Goal: Ask a question

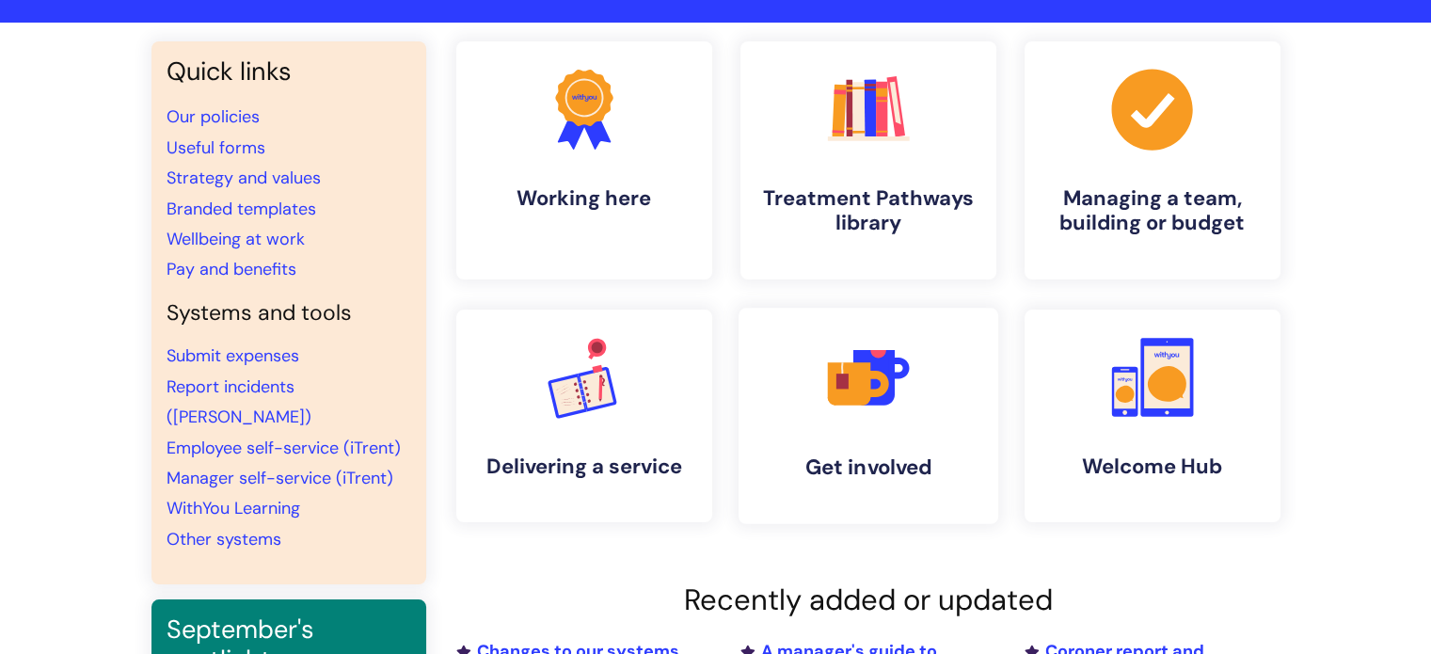
scroll to position [94, 0]
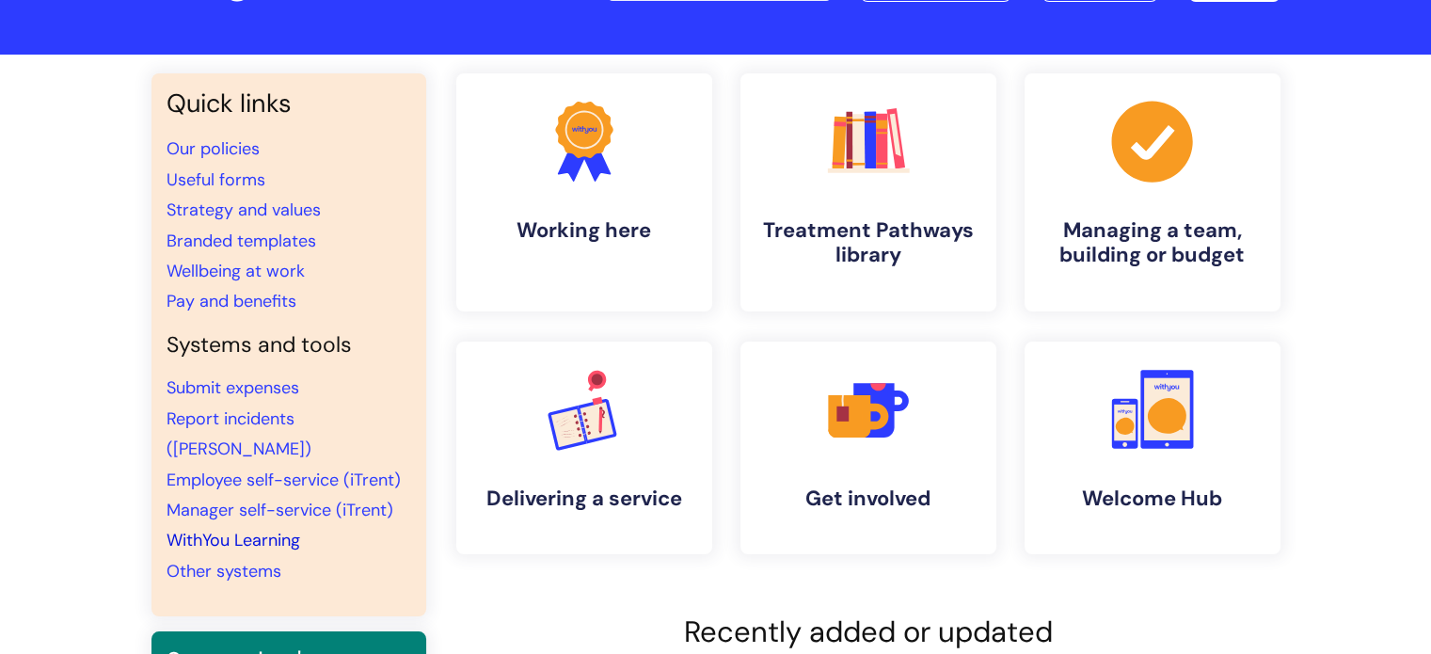
click at [252, 529] on link "WithYou Learning" at bounding box center [234, 540] width 134 height 23
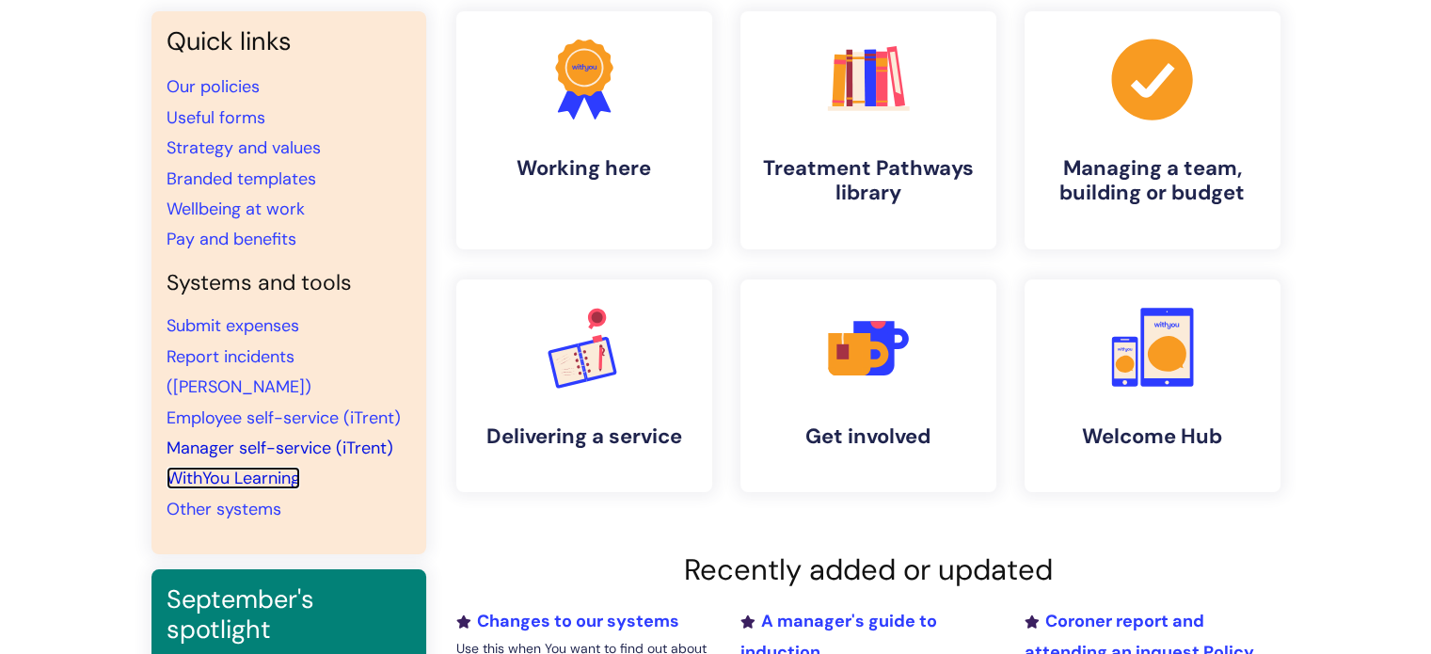
scroll to position [188, 0]
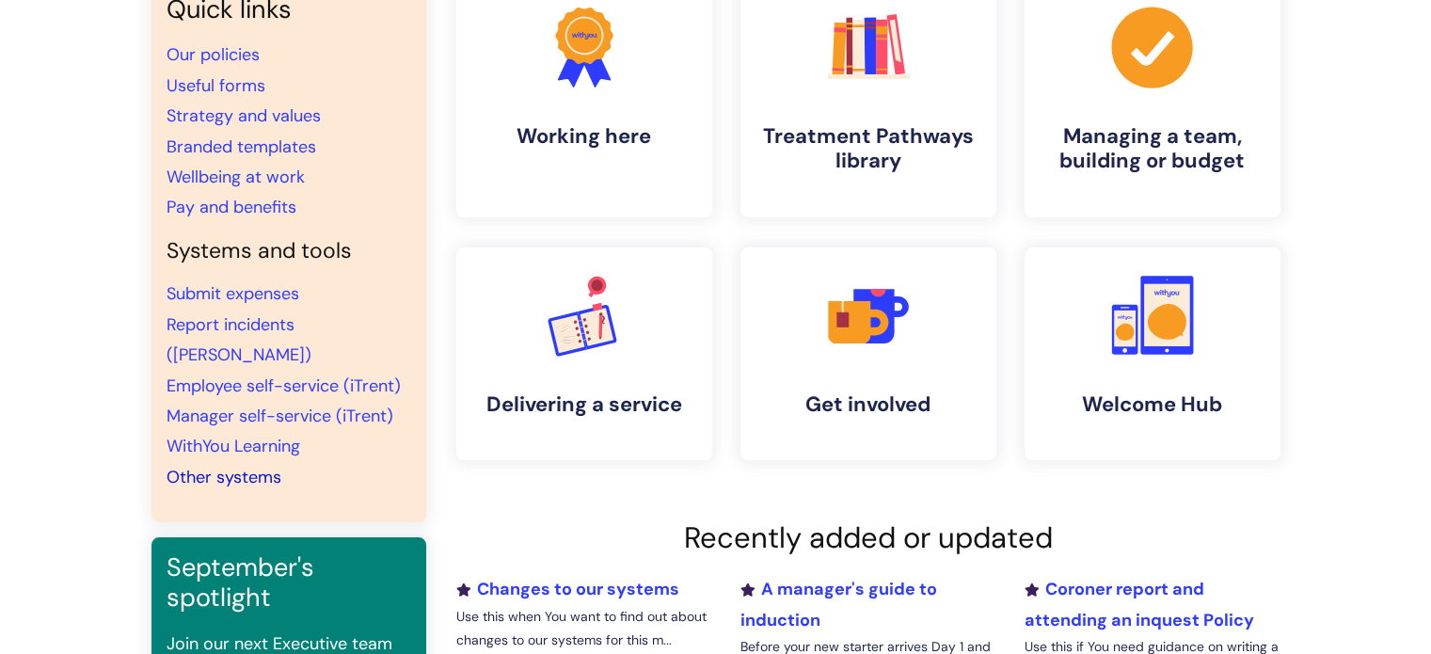
click at [234, 466] on link "Other systems" at bounding box center [224, 477] width 115 height 23
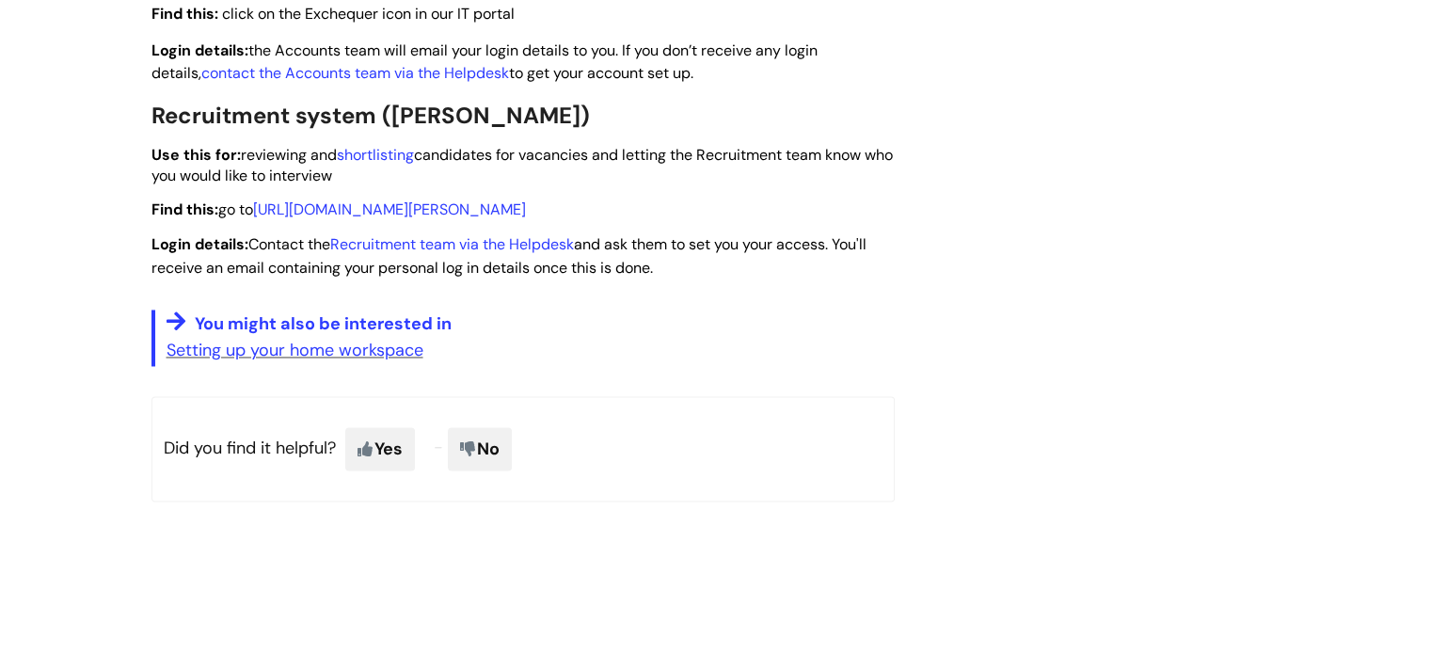
scroll to position [3011, 0]
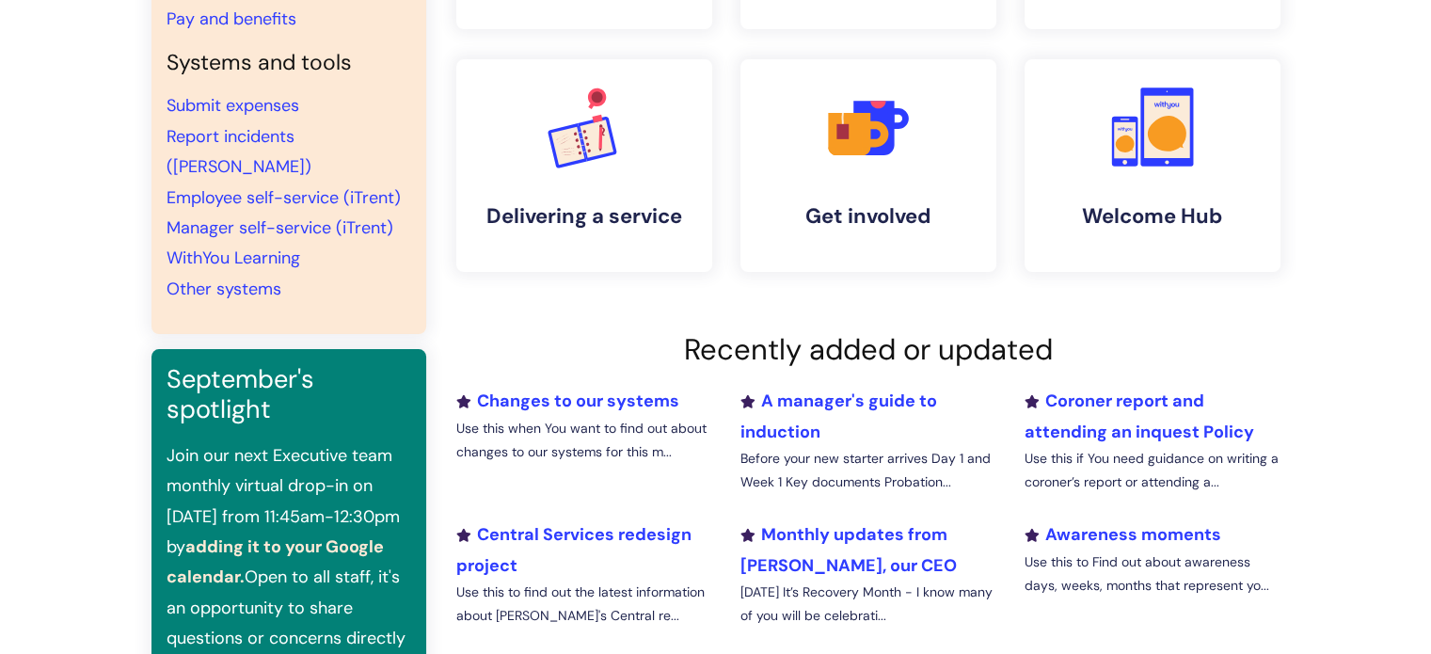
scroll to position [471, 0]
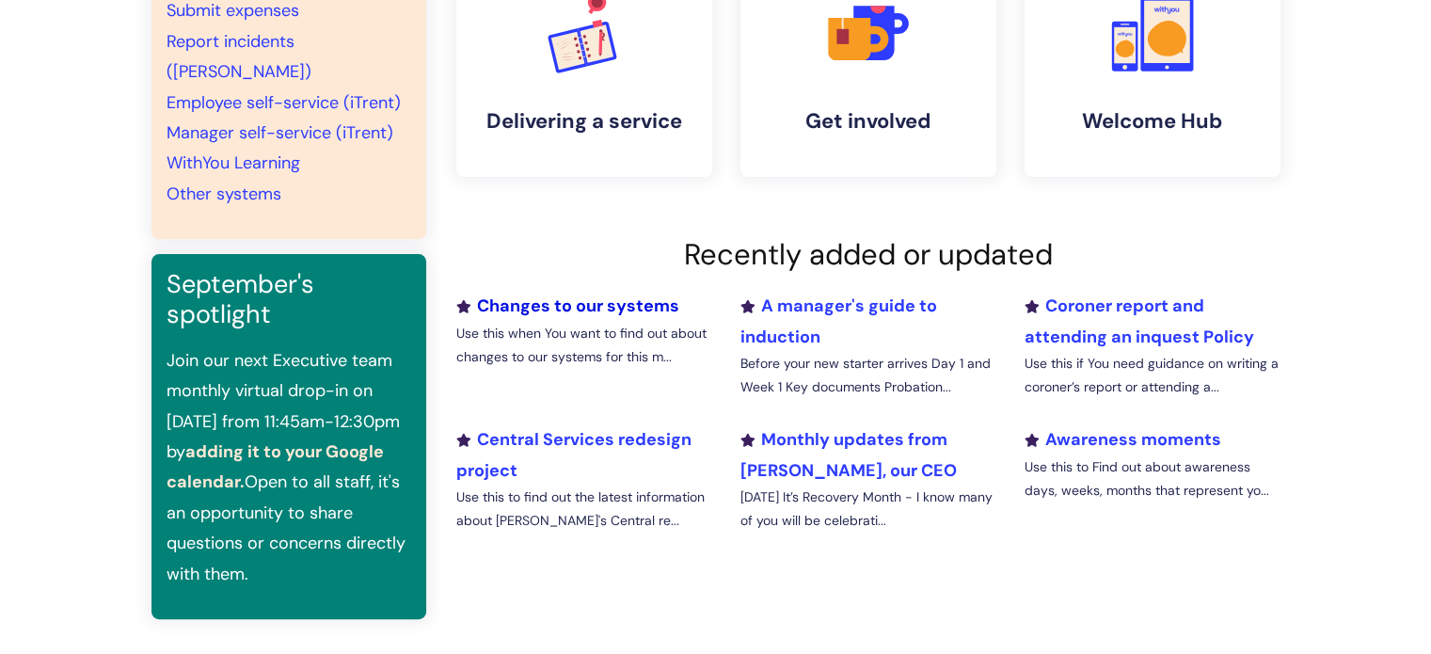
click at [564, 308] on link "Changes to our systems" at bounding box center [567, 305] width 223 height 23
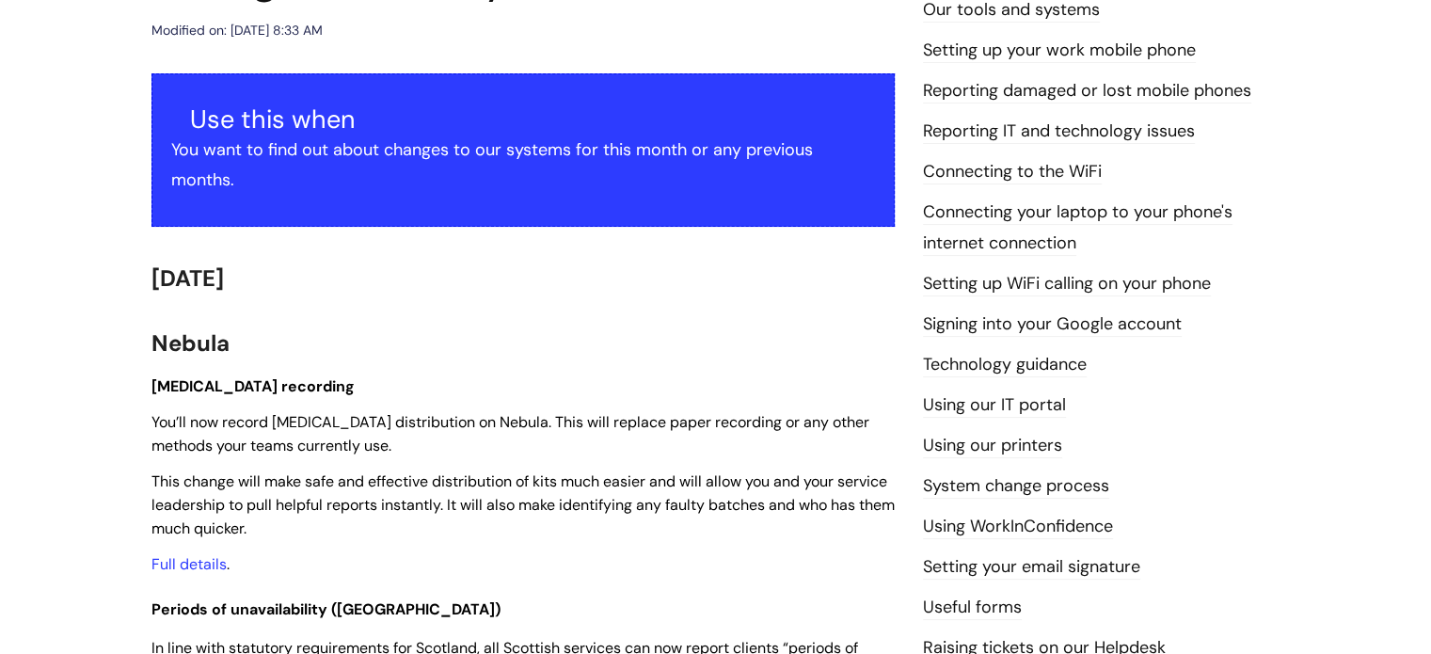
scroll to position [376, 0]
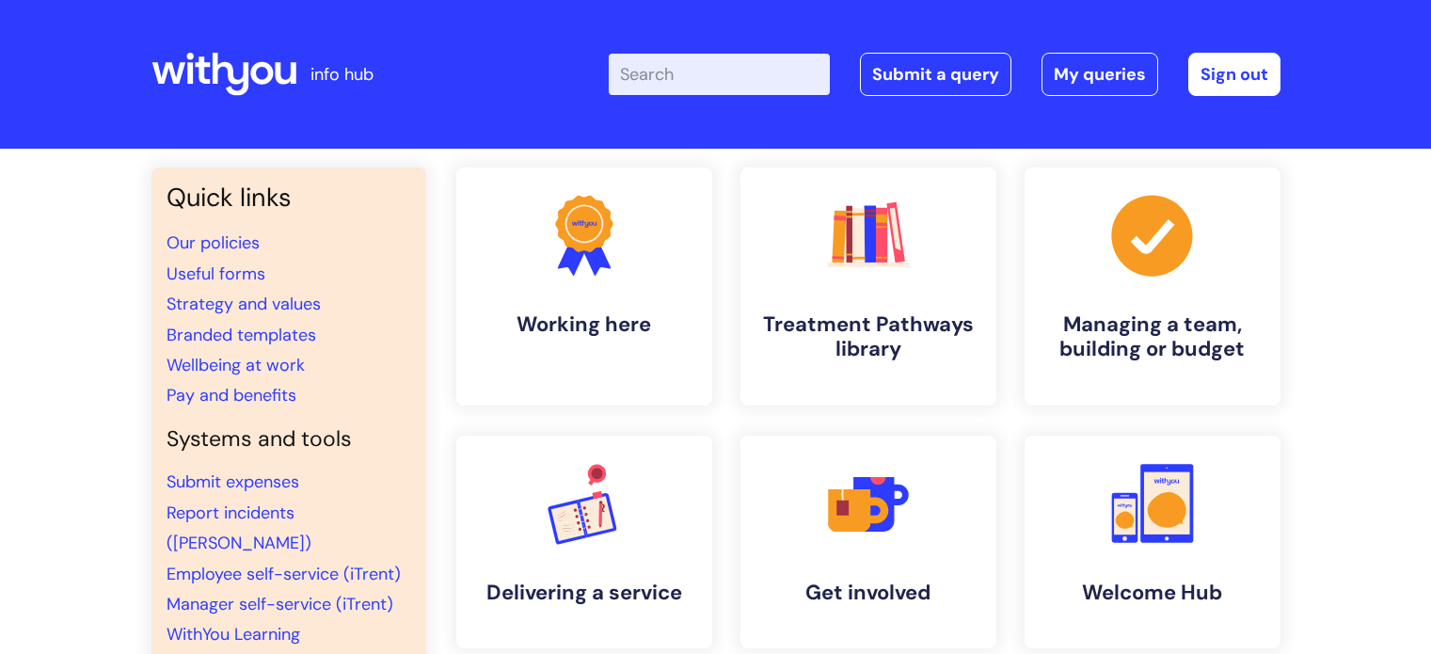
scroll to position [471, 0]
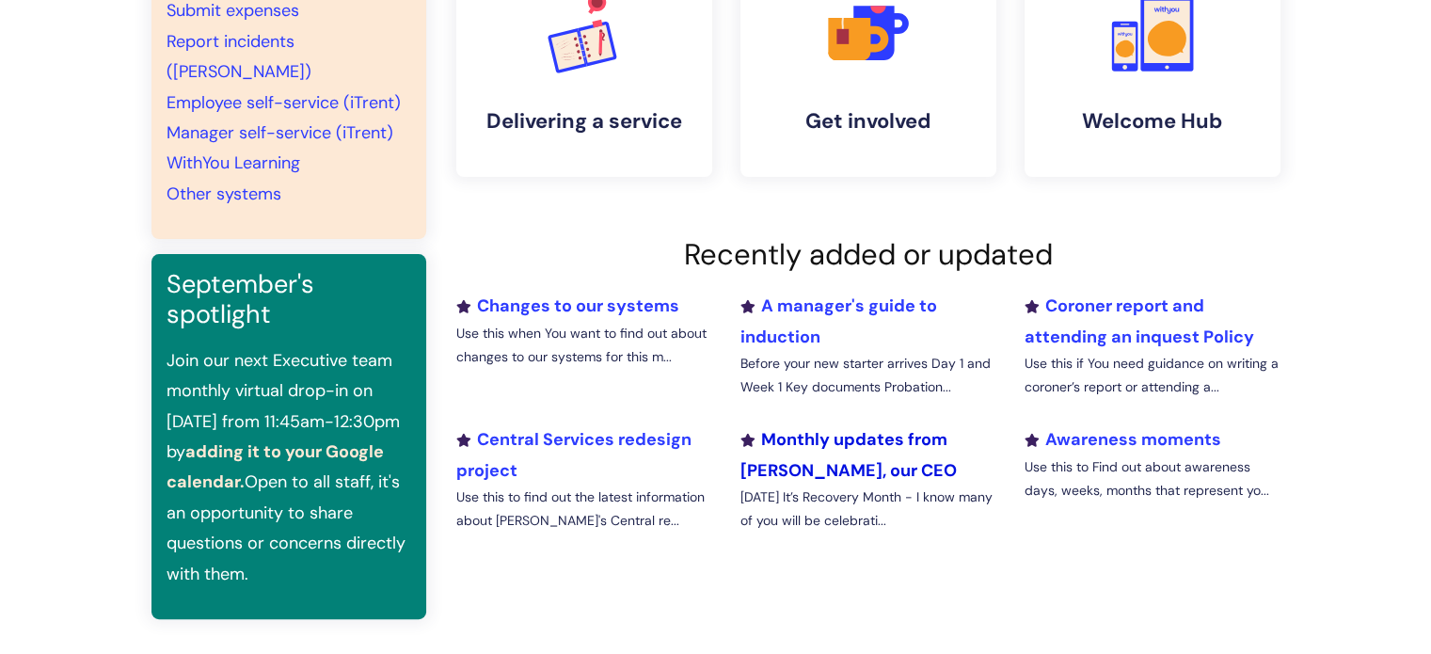
click at [852, 431] on link "Monthly updates from Simon, our CEO" at bounding box center [847, 454] width 216 height 53
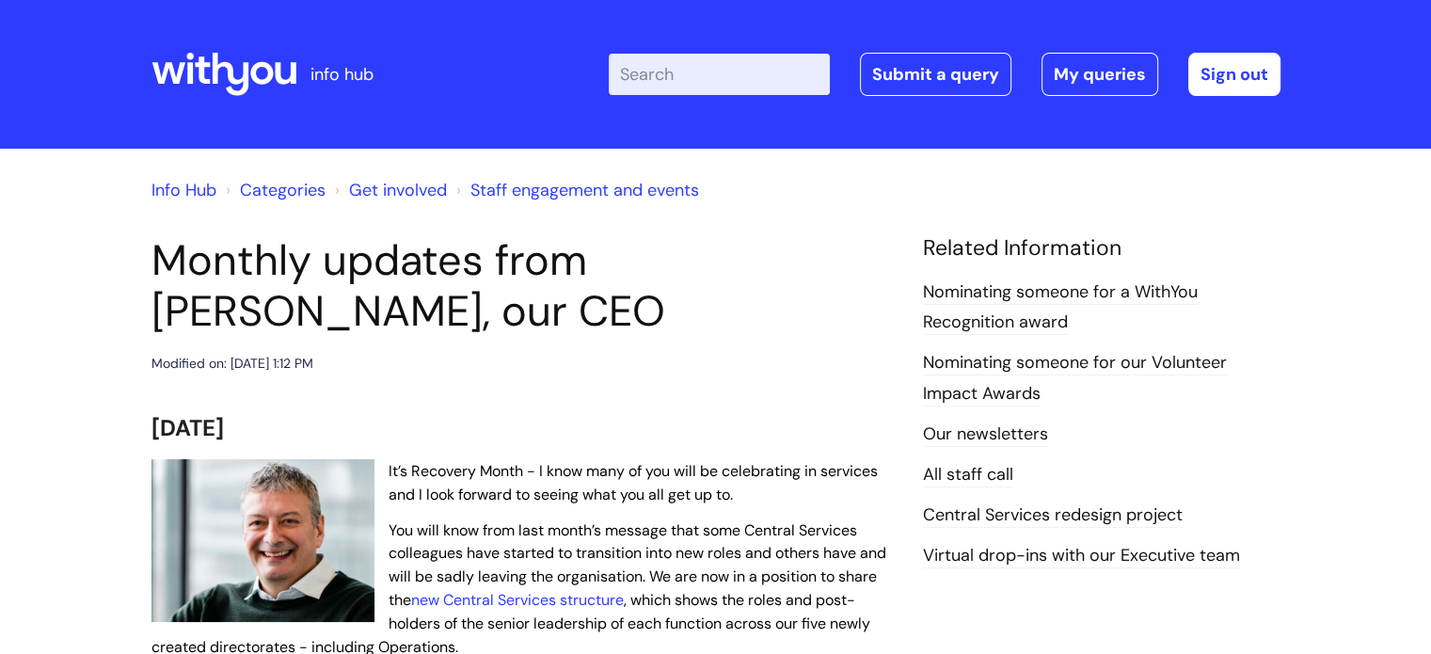
click at [995, 431] on link "Our newsletters" at bounding box center [985, 434] width 125 height 24
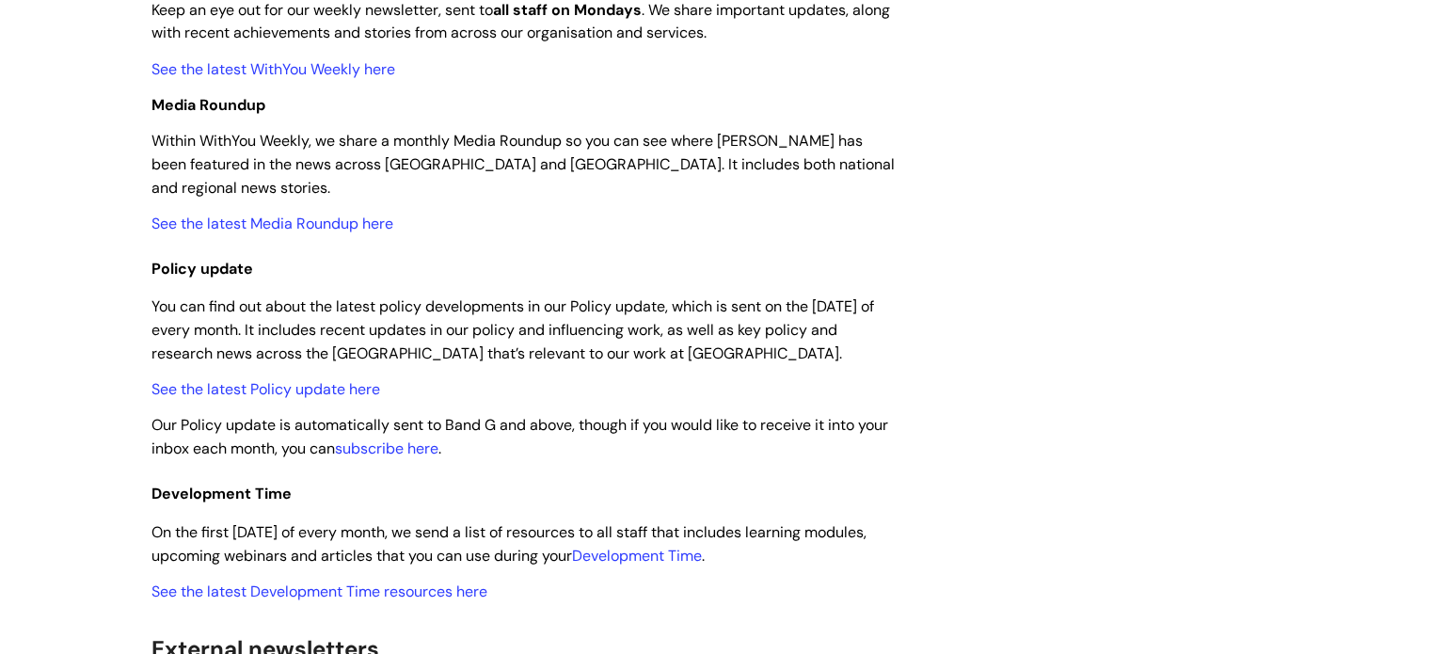
scroll to position [753, 0]
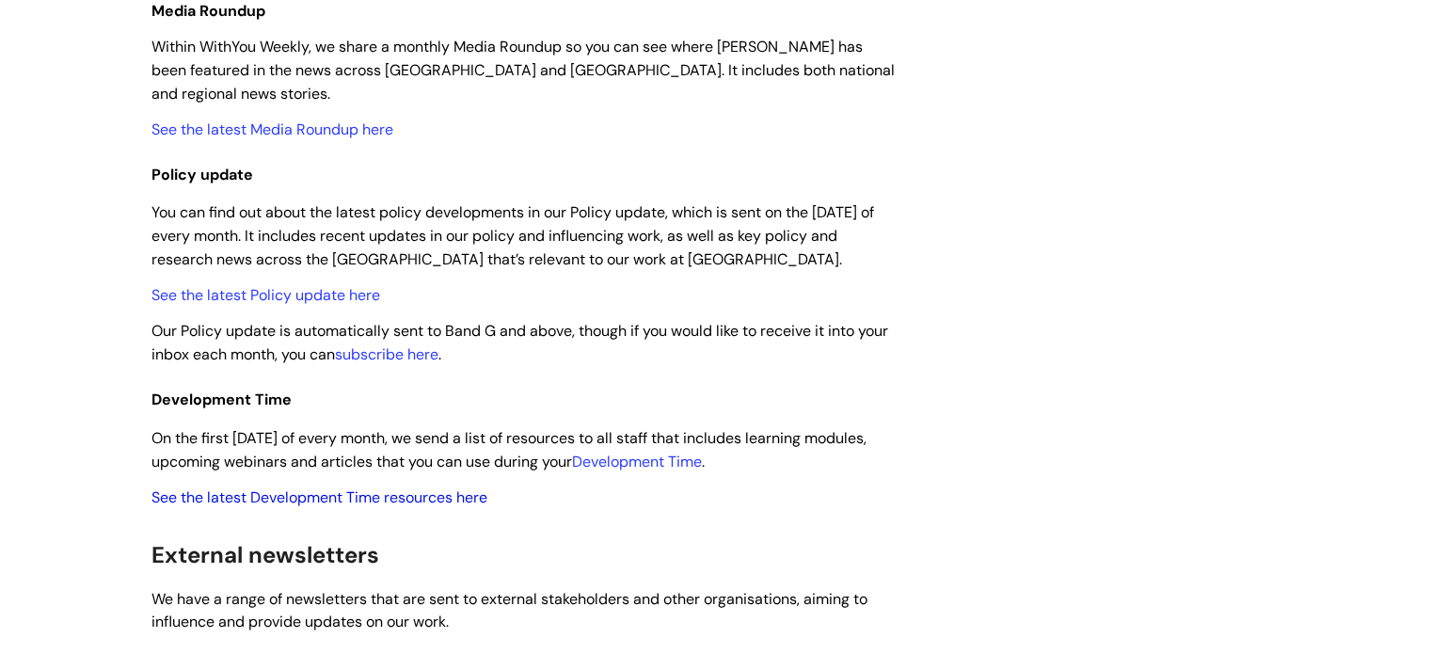
click at [401, 487] on link "See the latest Development Time resources here" at bounding box center [319, 497] width 336 height 20
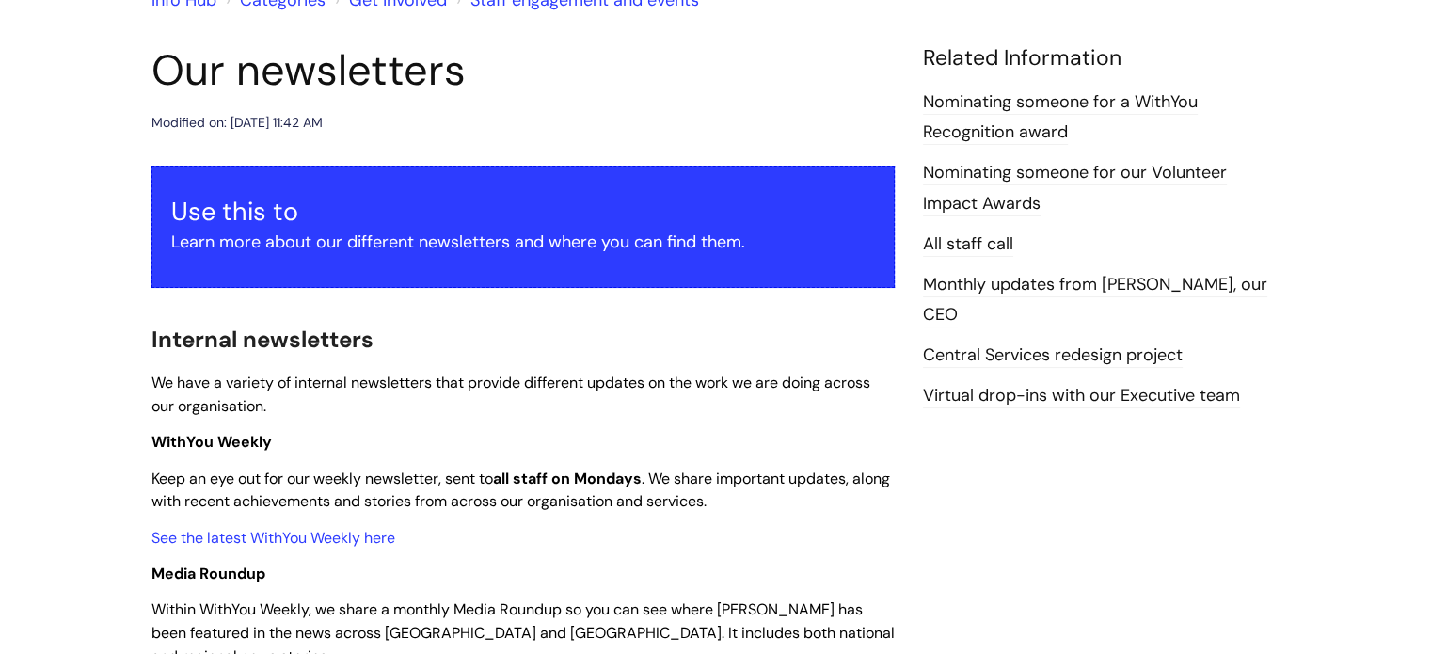
scroll to position [188, 0]
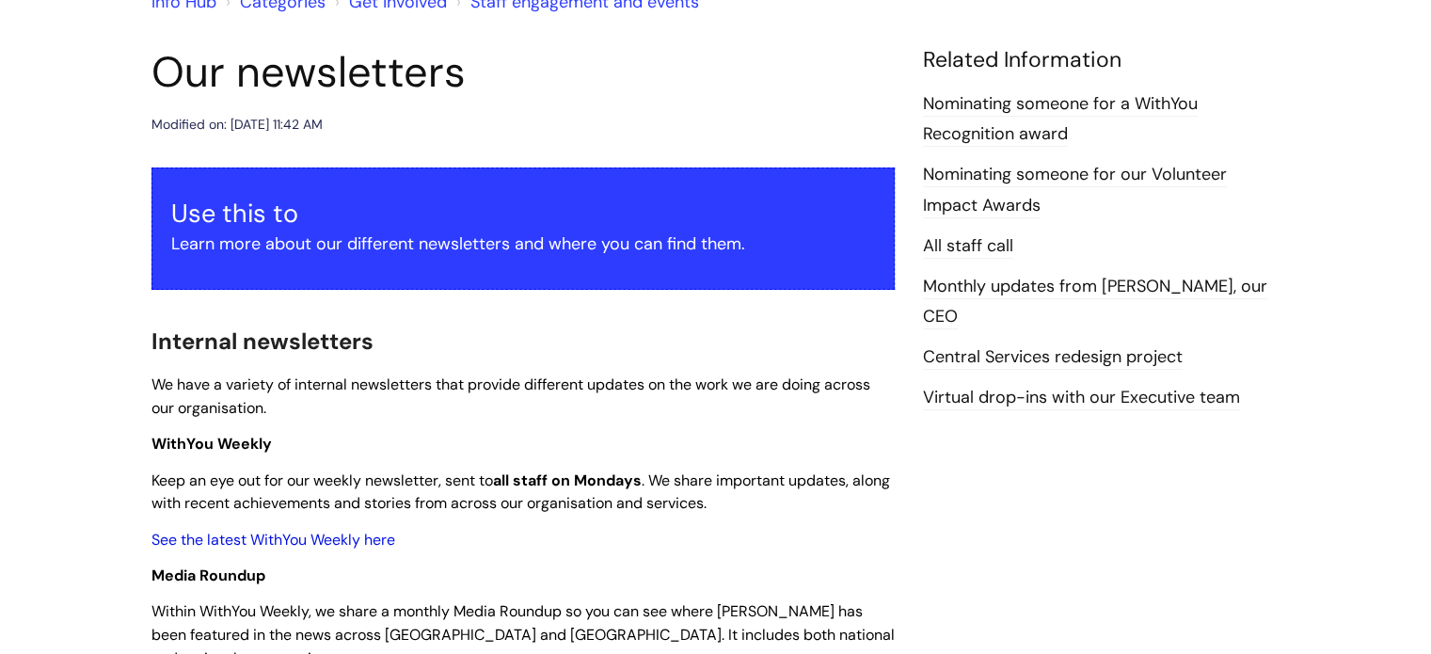
click at [319, 542] on link "See the latest WithYou Weekly here" at bounding box center [273, 540] width 244 height 20
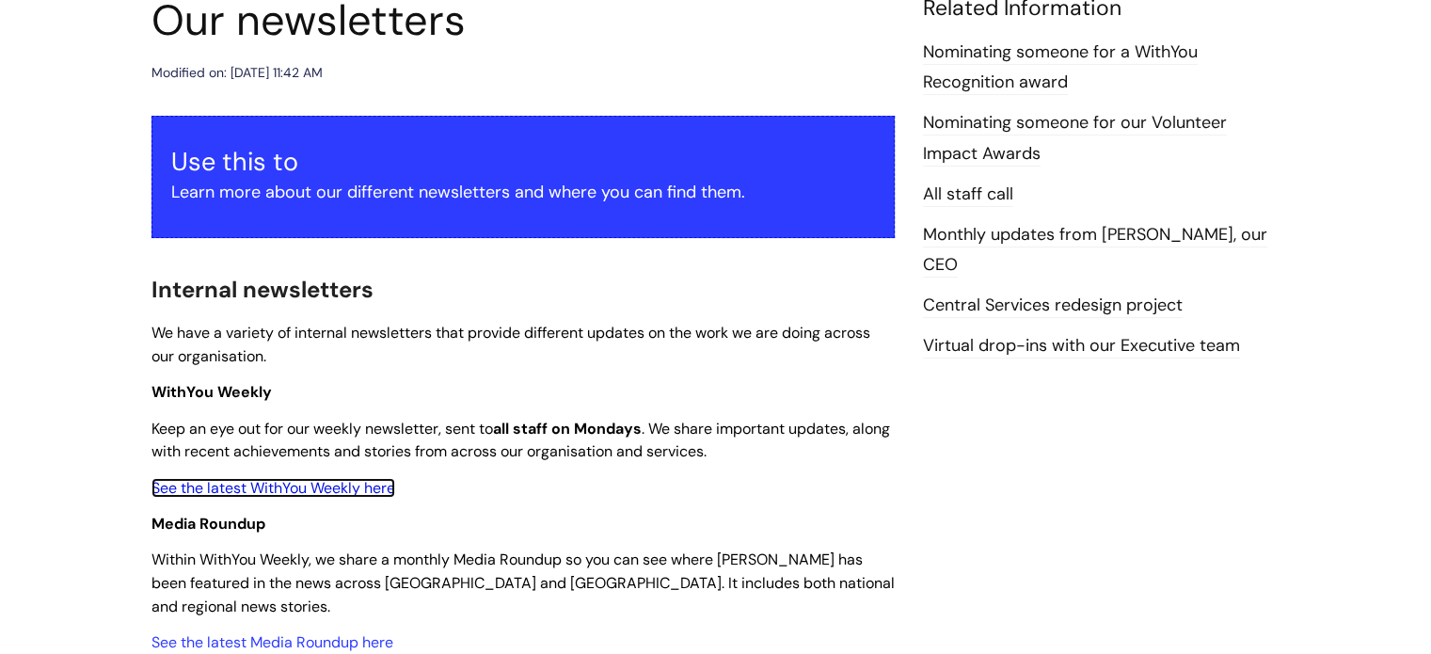
scroll to position [282, 0]
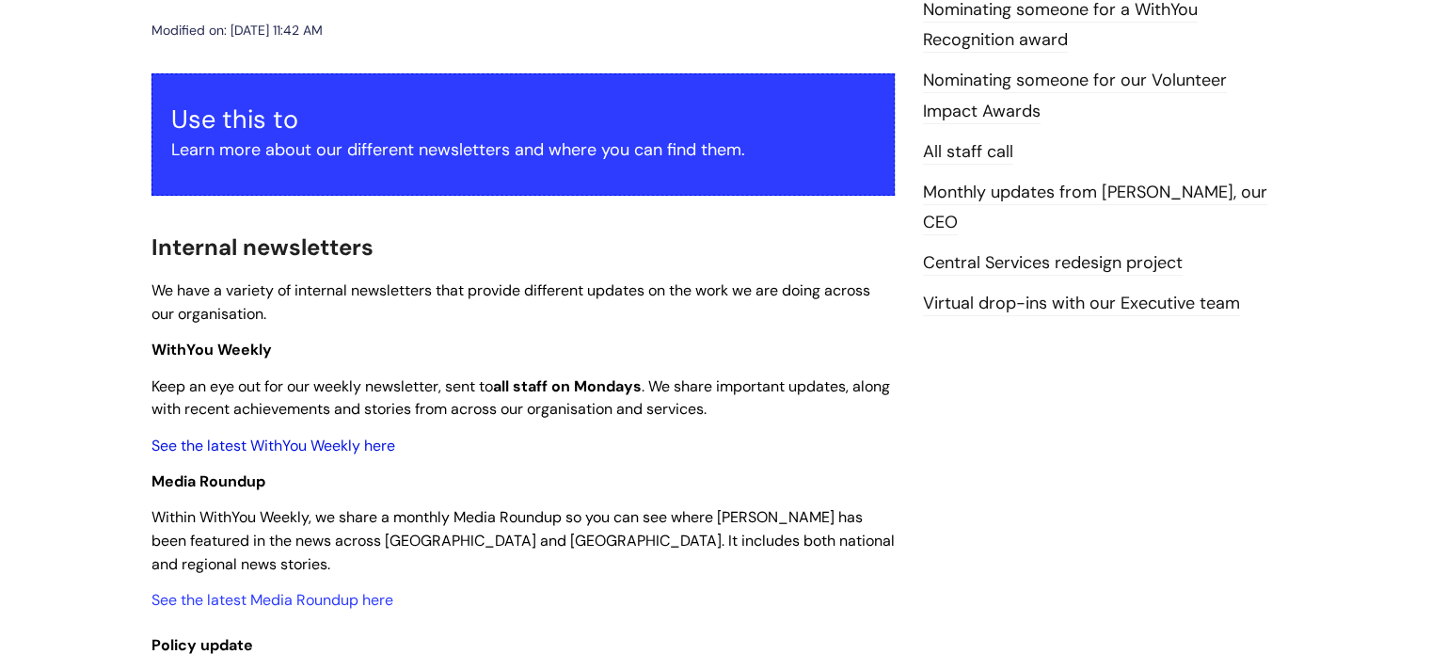
click at [327, 438] on link "See the latest WithYou Weekly here" at bounding box center [273, 446] width 244 height 20
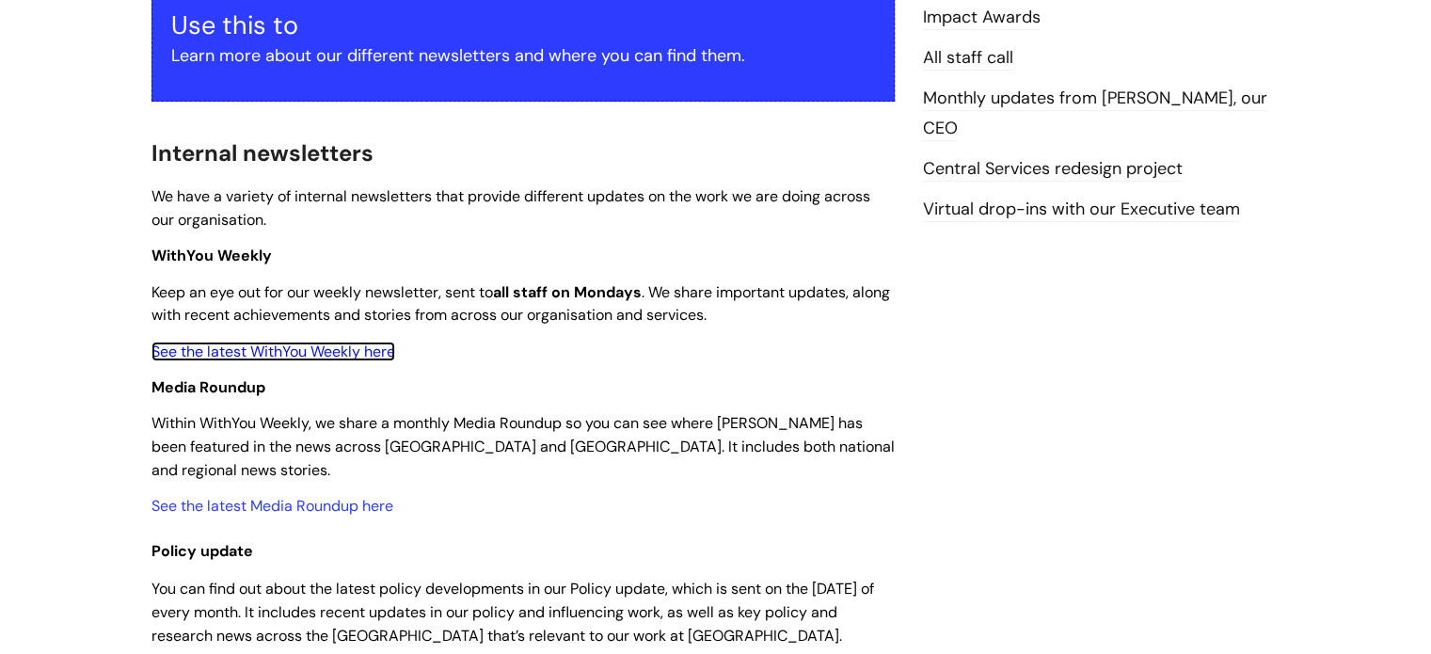
scroll to position [470, 0]
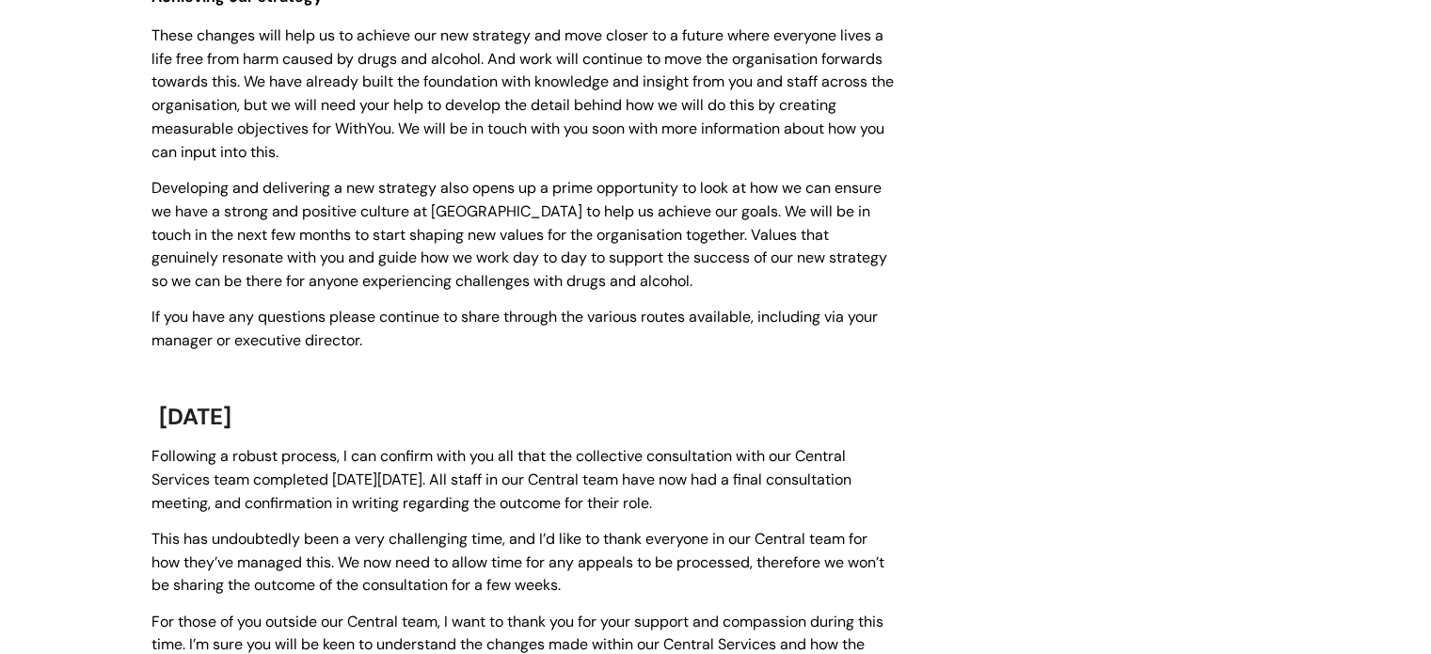
scroll to position [753, 0]
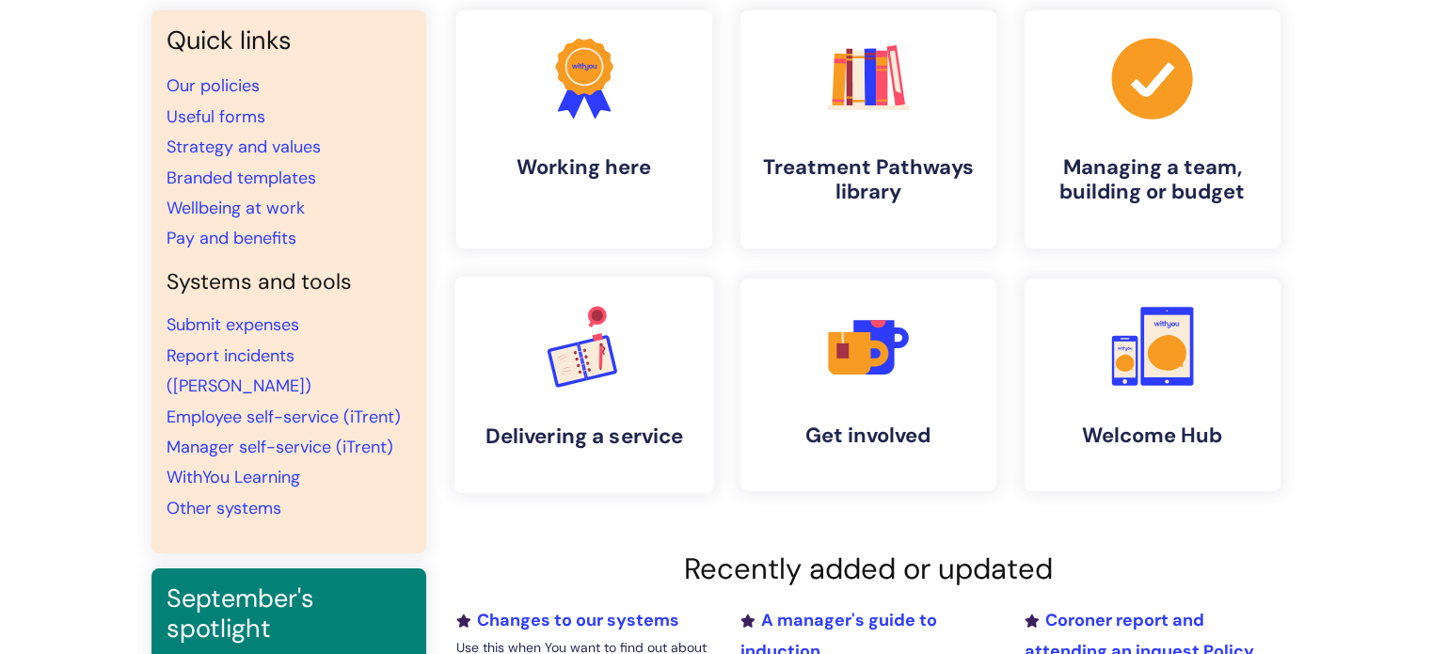
scroll to position [95, 0]
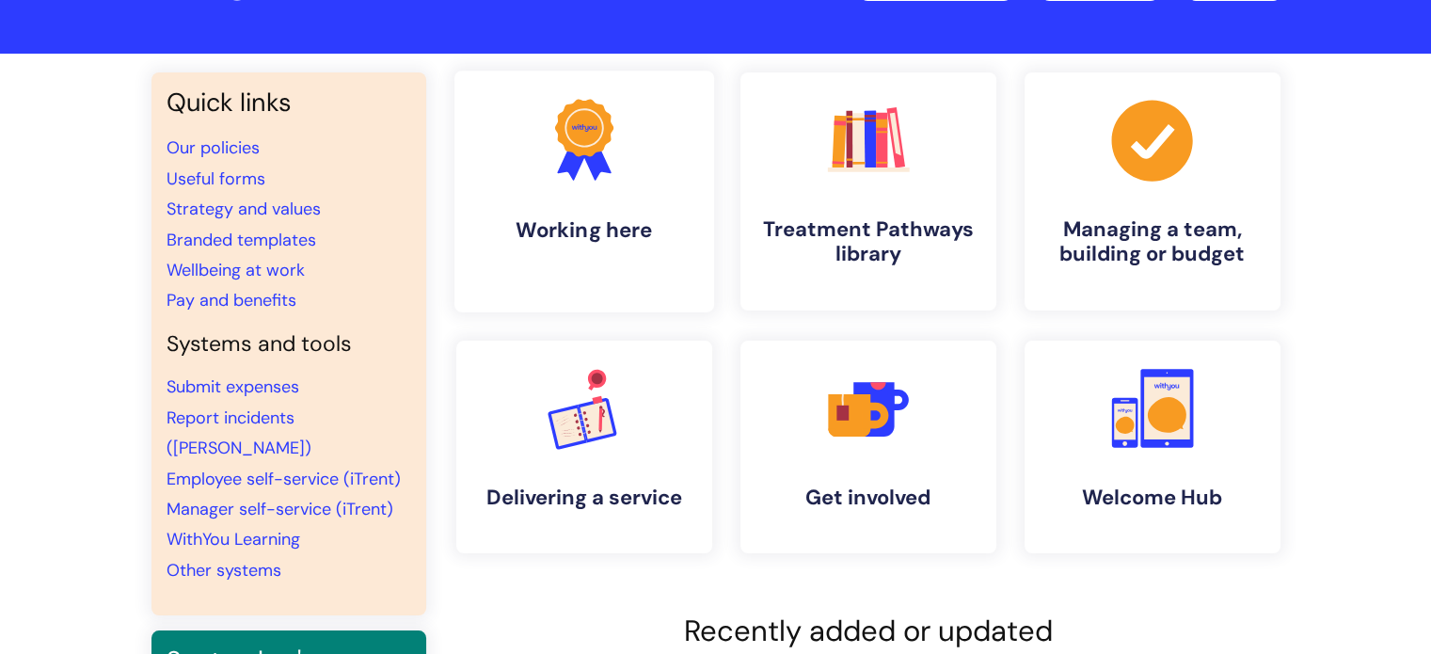
click at [572, 226] on h4 "Working here" at bounding box center [584, 229] width 230 height 25
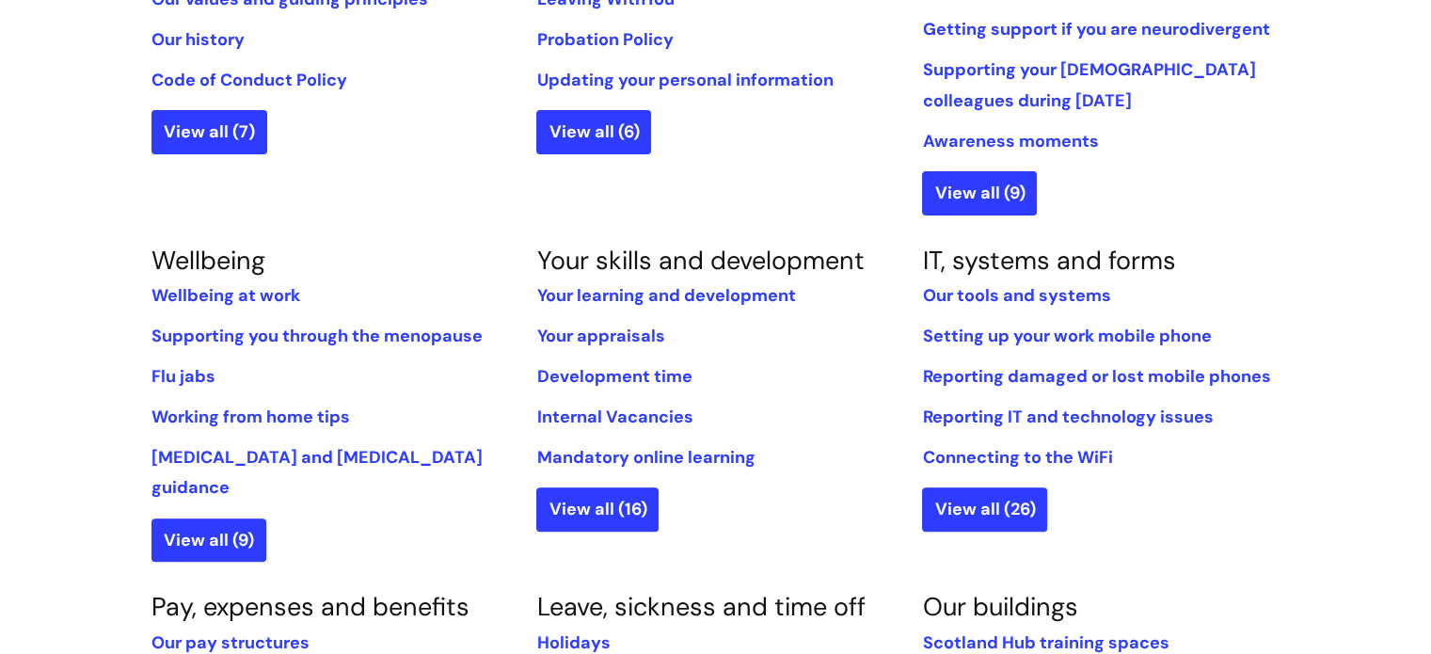
scroll to position [659, 0]
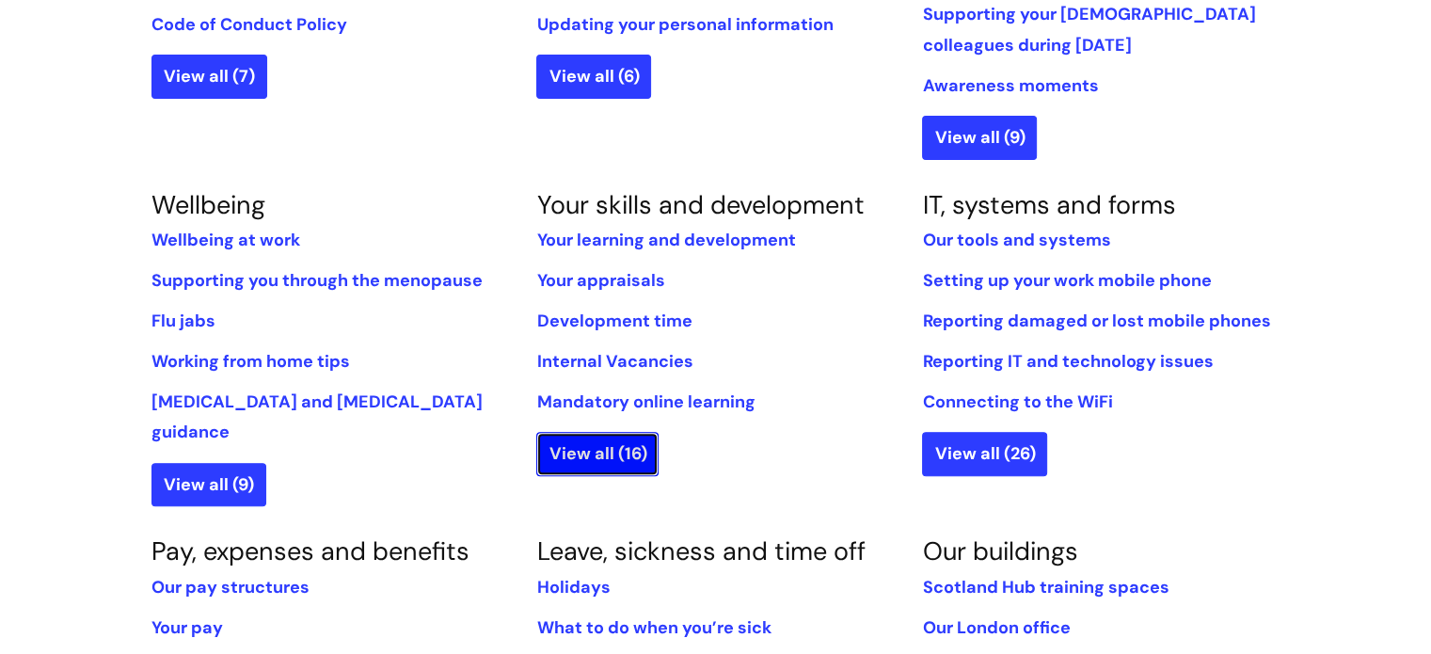
click at [601, 446] on link "View all (16)" at bounding box center [597, 453] width 122 height 43
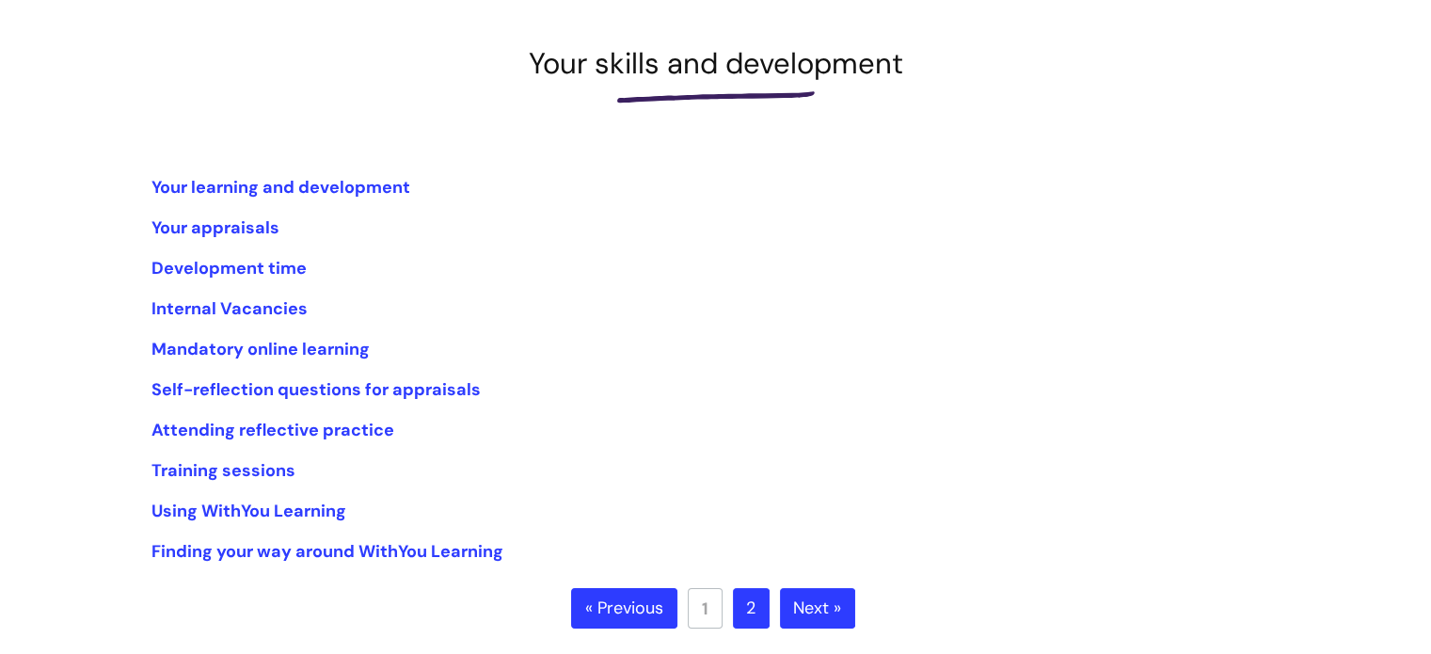
scroll to position [282, 0]
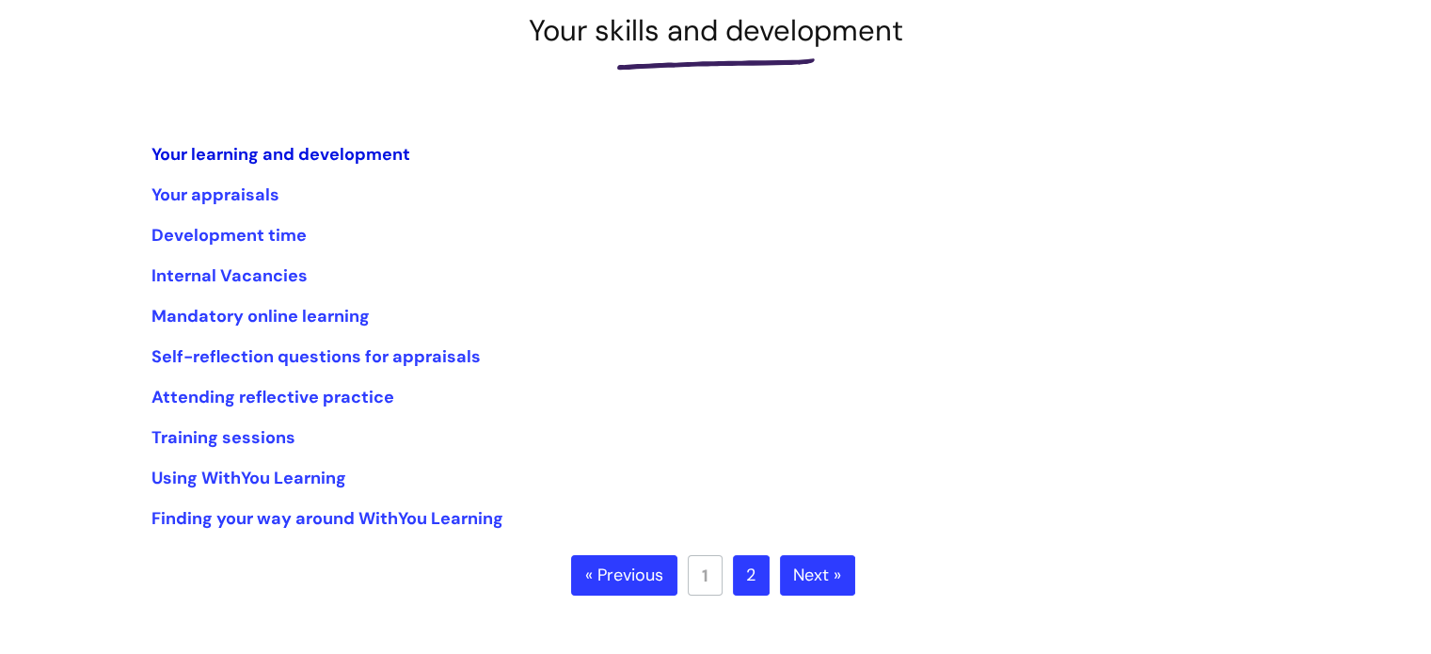
click at [375, 157] on link "Your learning and development" at bounding box center [280, 154] width 259 height 23
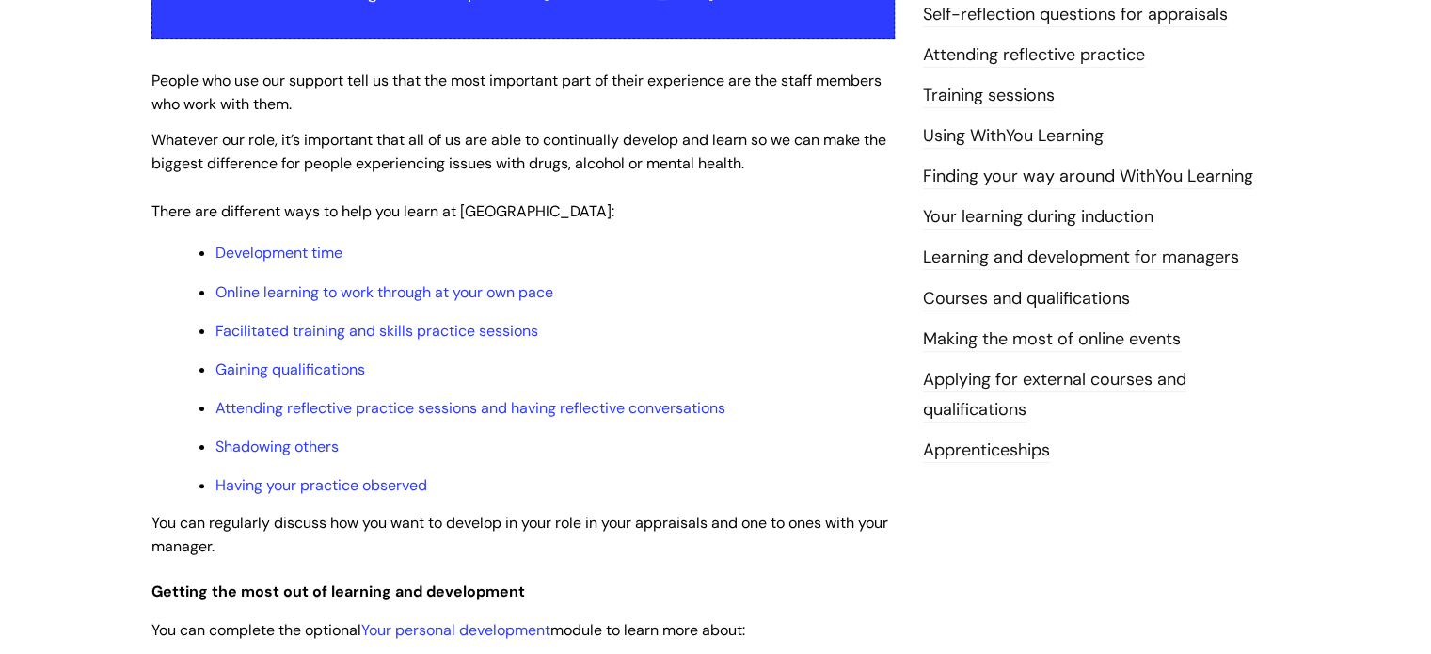
scroll to position [470, 0]
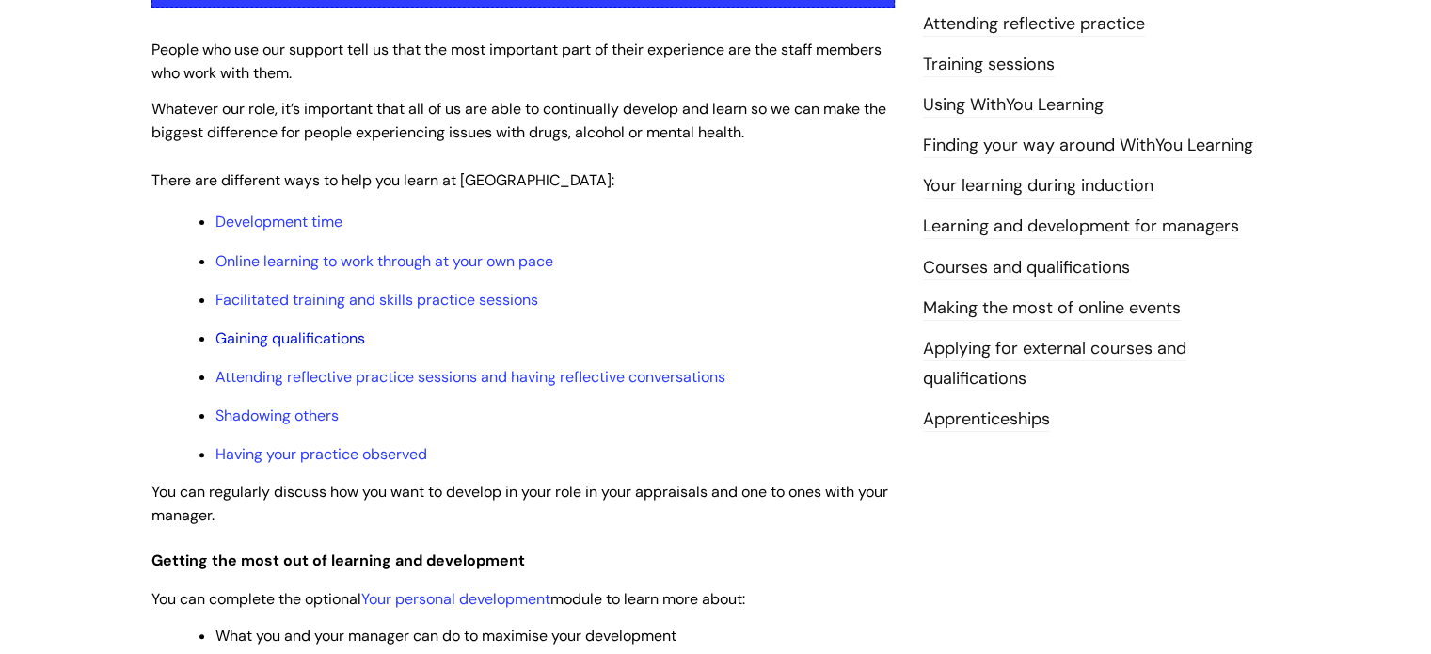
click at [329, 342] on link "Gaining qualifications" at bounding box center [290, 338] width 150 height 20
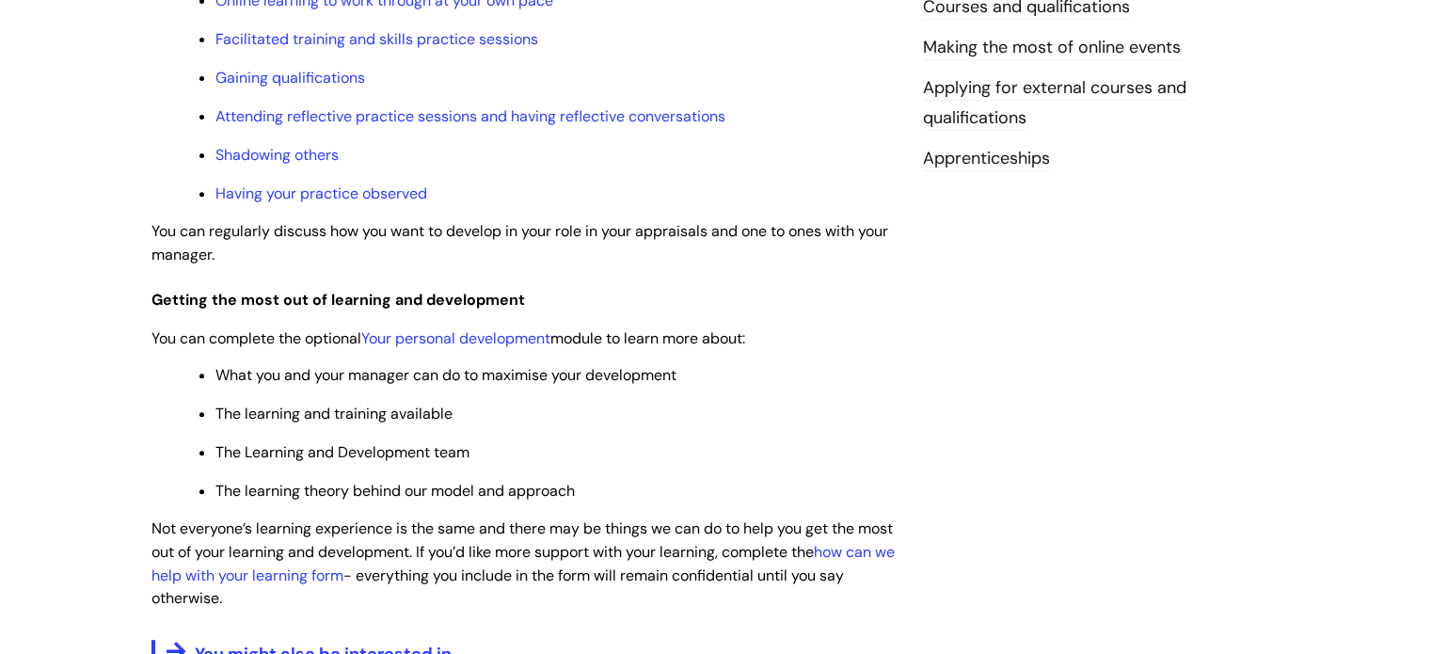
scroll to position [261, 0]
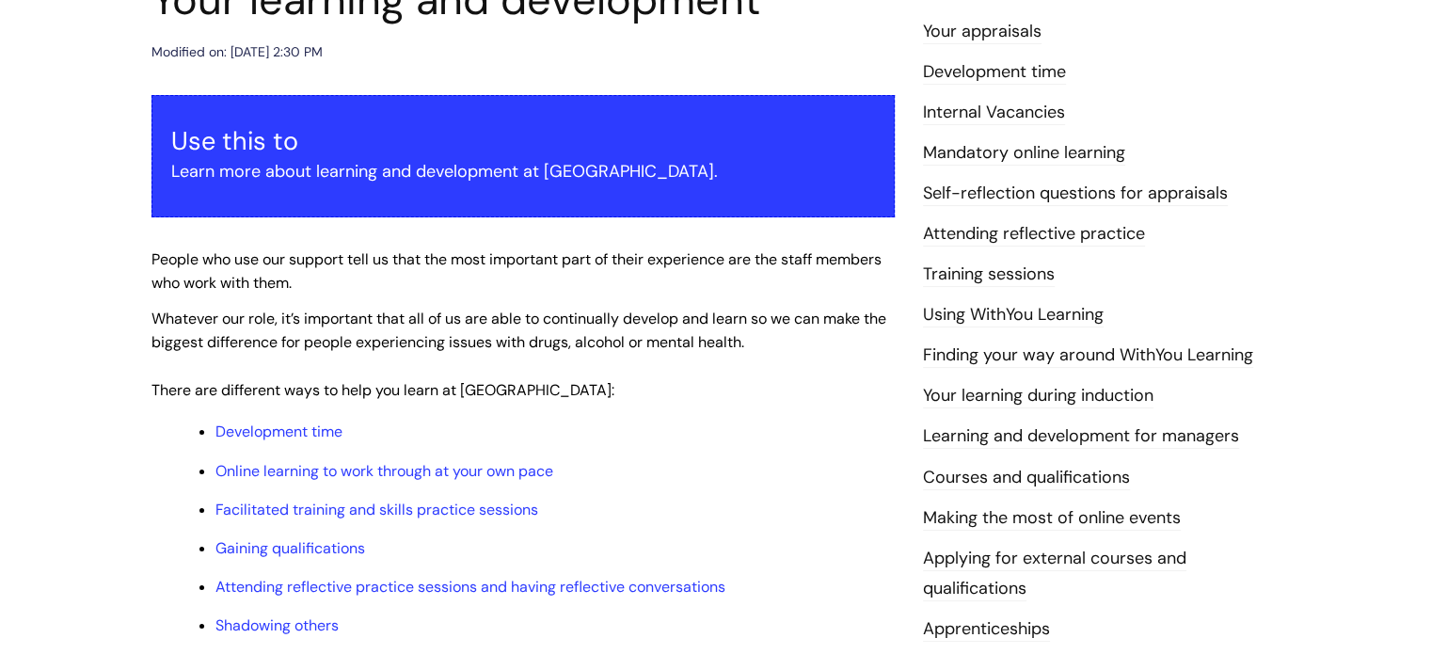
click at [1001, 625] on link "Apprenticeships" at bounding box center [986, 629] width 127 height 24
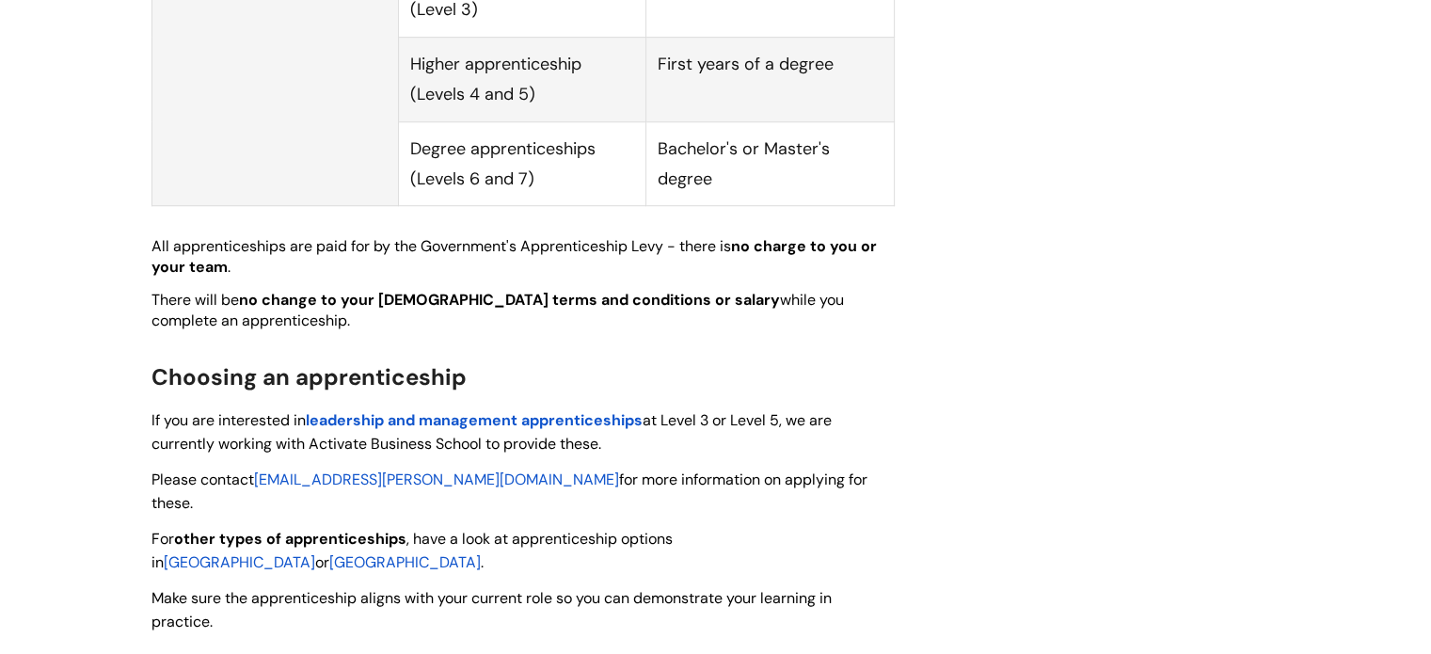
scroll to position [1223, 0]
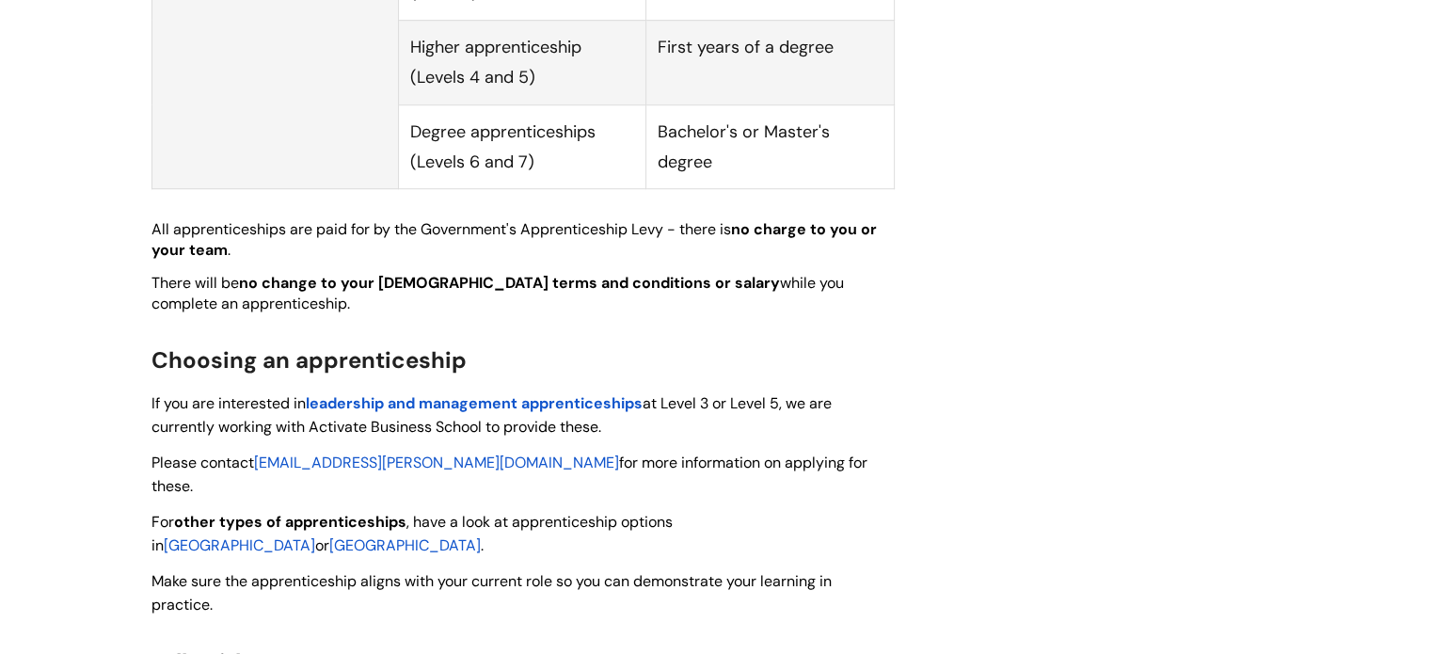
click at [315, 535] on span "England" at bounding box center [239, 545] width 151 height 20
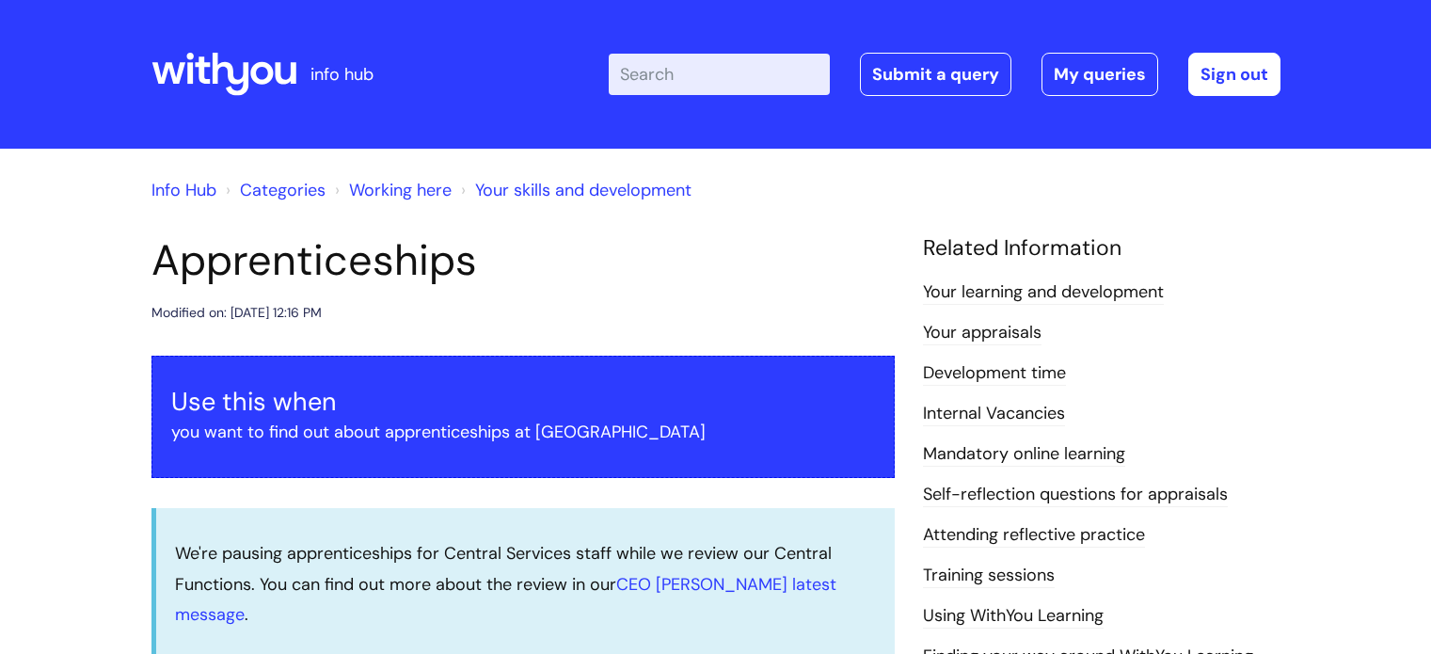
scroll to position [1223, 0]
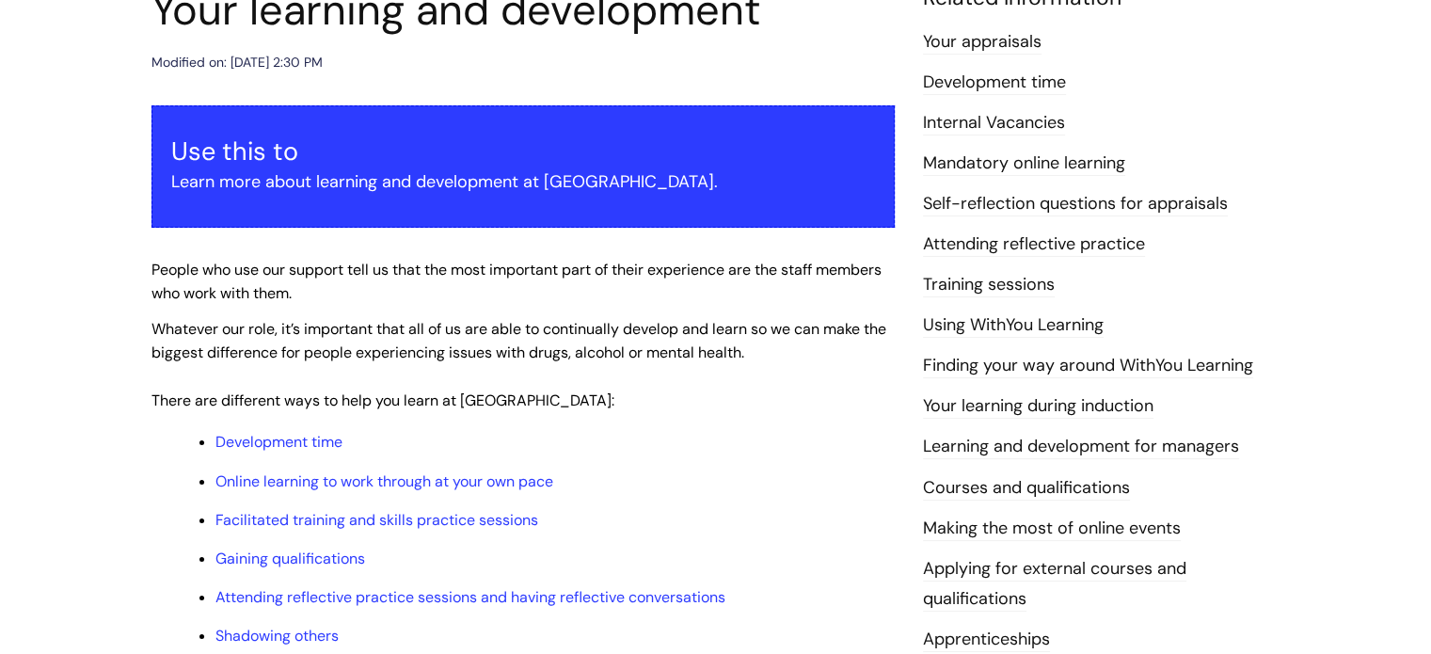
scroll to position [282, 0]
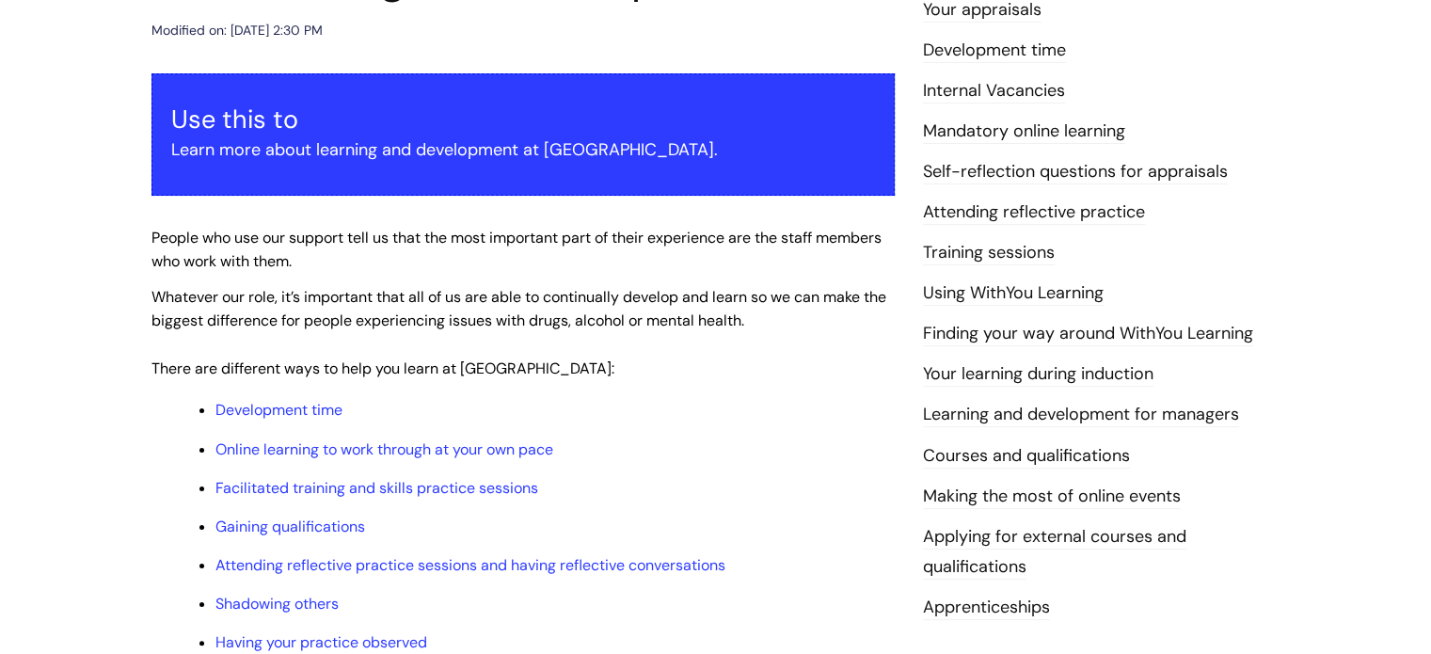
click at [1037, 458] on link "Courses and qualifications" at bounding box center [1026, 456] width 207 height 24
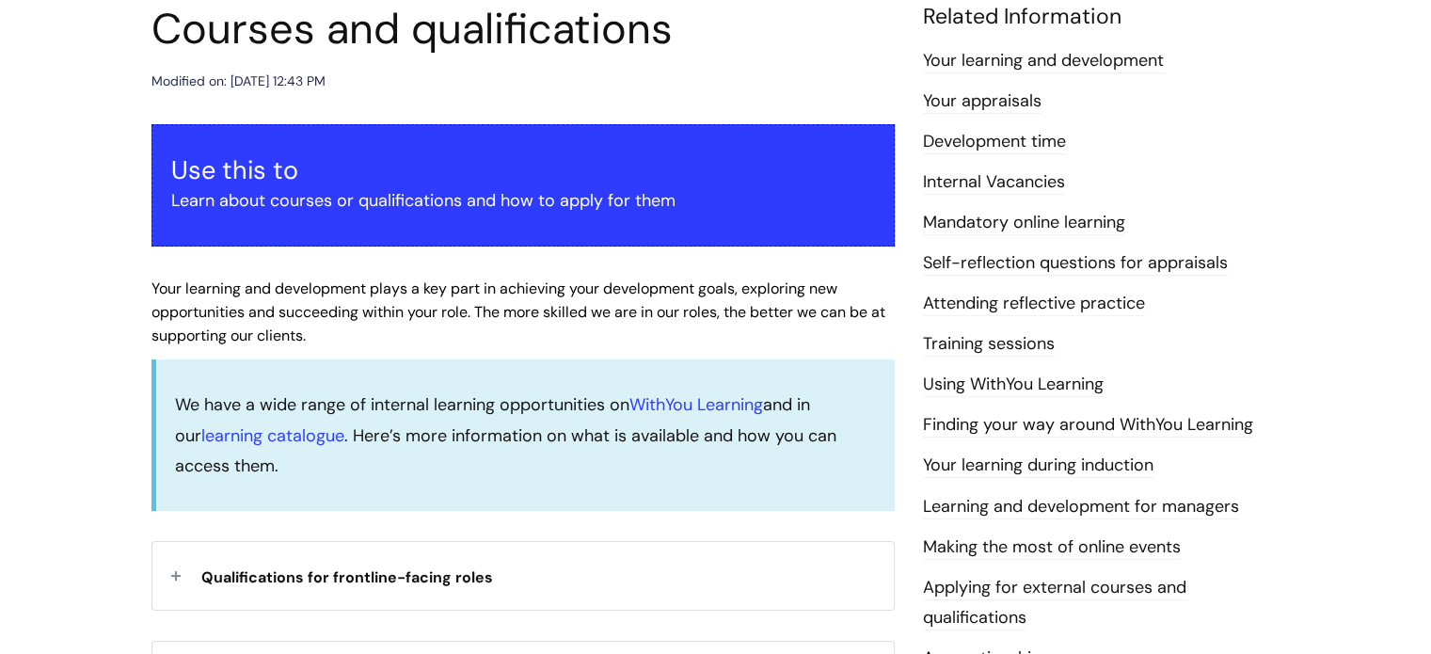
scroll to position [282, 0]
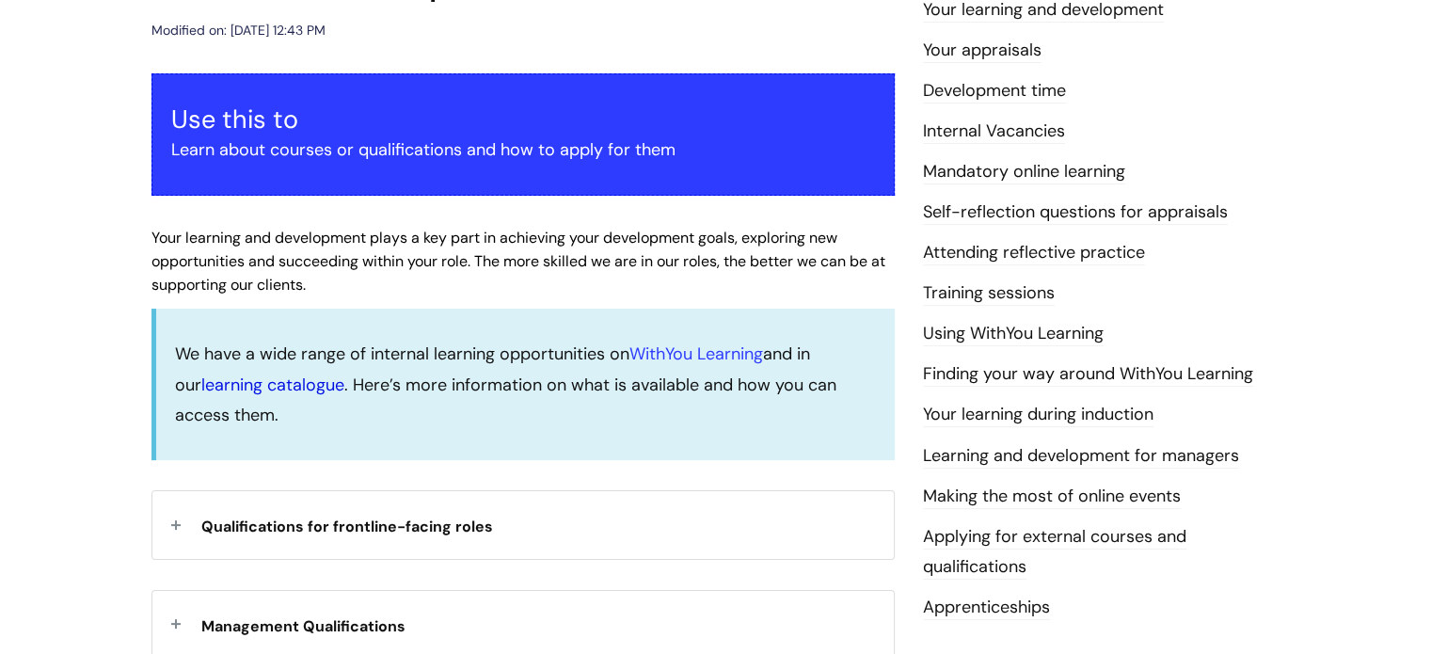
click at [269, 385] on link "learning catalogue" at bounding box center [272, 385] width 143 height 23
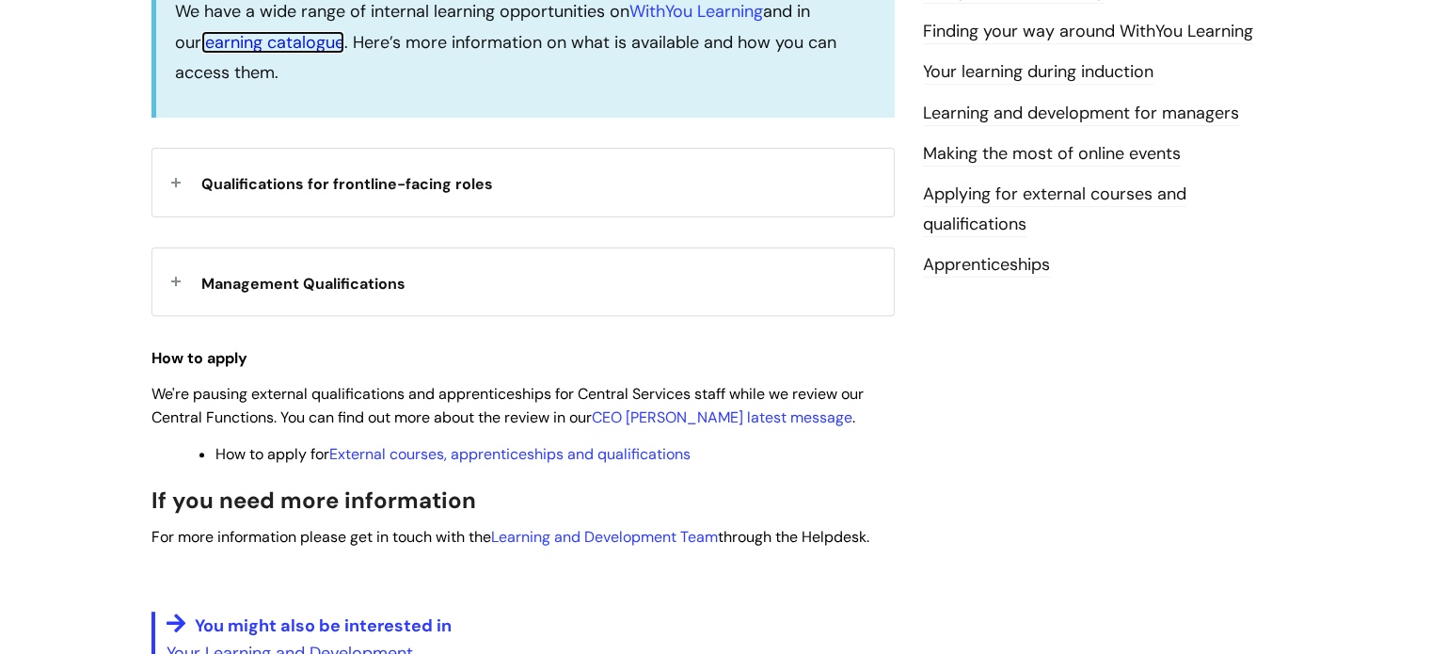
scroll to position [659, 0]
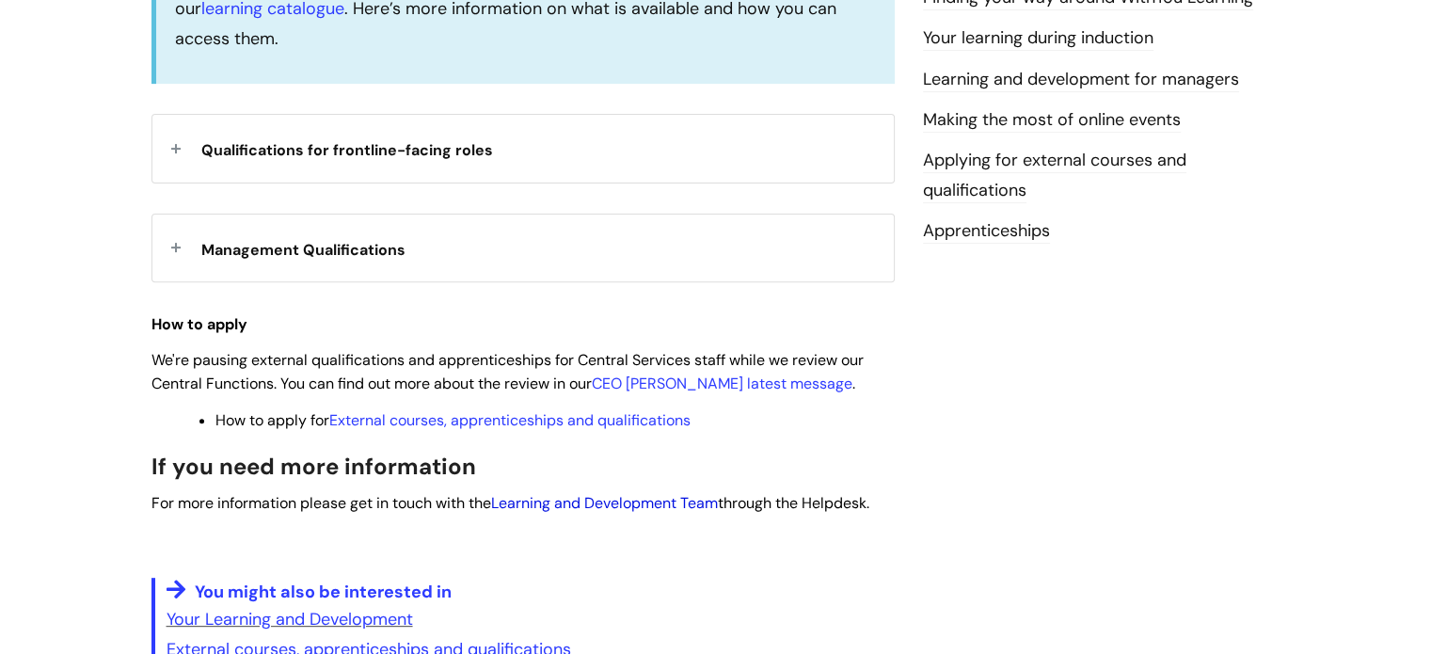
click at [637, 500] on link "Learning and Development Team" at bounding box center [604, 503] width 227 height 20
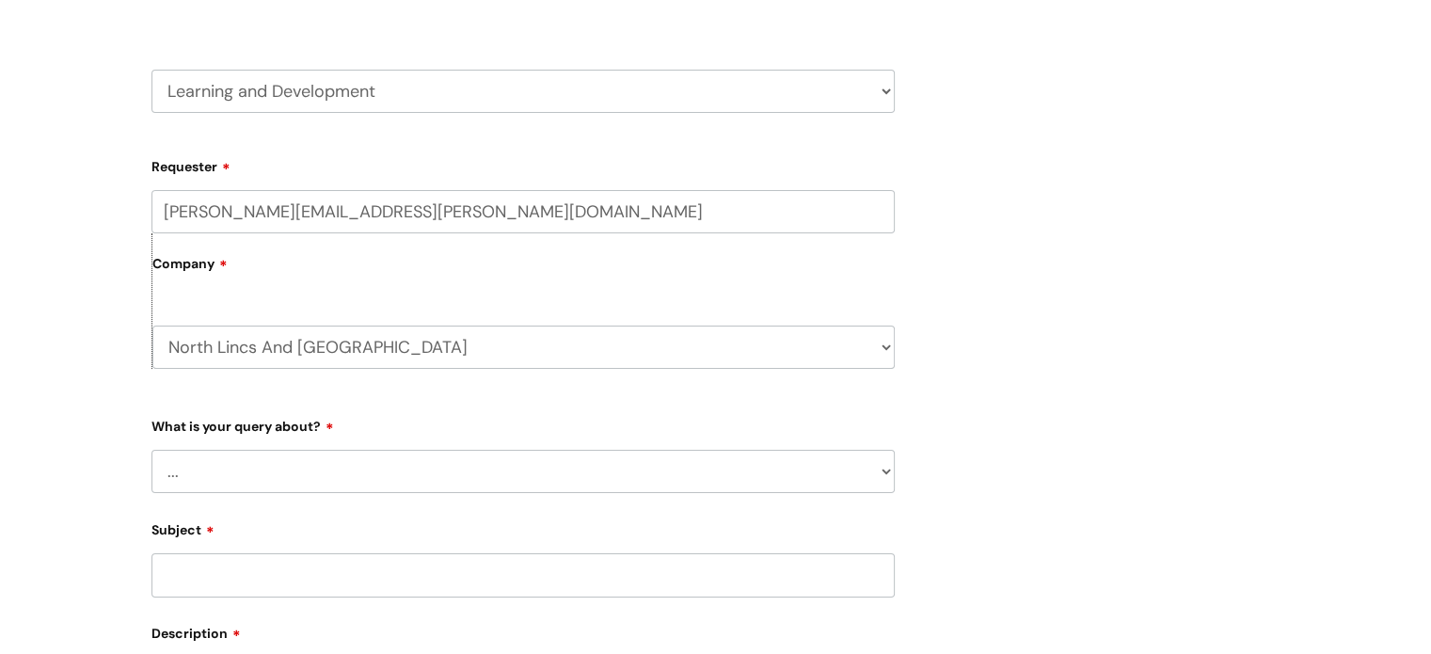
scroll to position [376, 0]
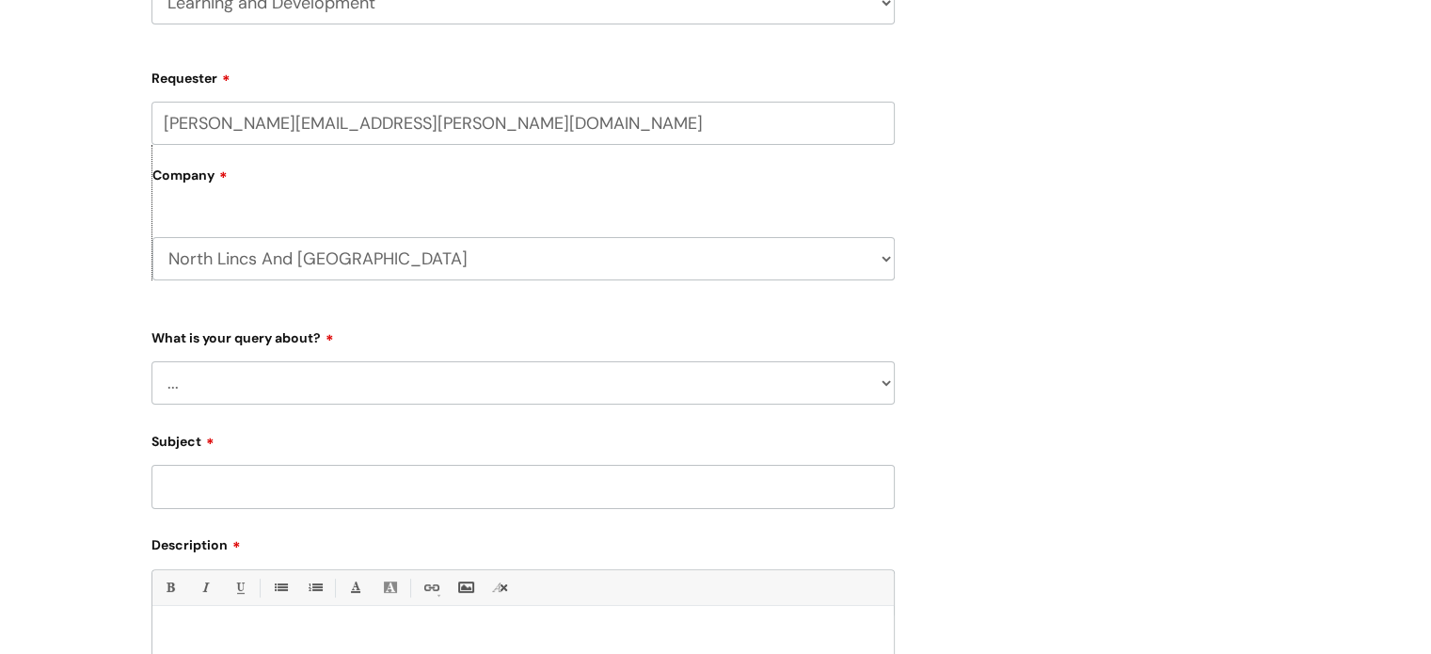
click at [881, 383] on select "... Question about a training course or session booking Ask about apprenticeshi…" at bounding box center [522, 382] width 743 height 43
click at [151, 361] on select "... Question about a training course or session booking Ask about apprenticeshi…" at bounding box center [522, 382] width 743 height 43
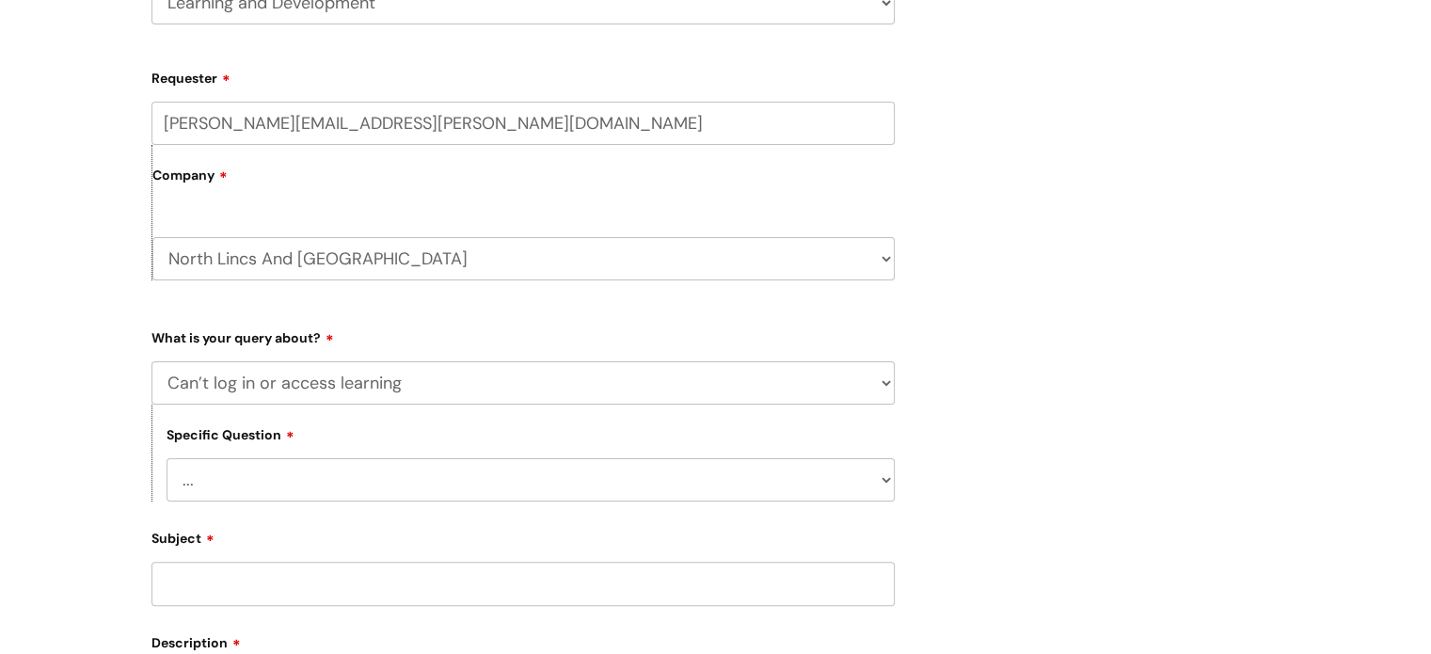
click at [888, 377] on select "... Question about a training course or session booking Ask about apprenticeshi…" at bounding box center [522, 382] width 743 height 43
select select "Ask about apprenticeships, courses or qualifications"
click at [151, 361] on select "... Question about a training course or session booking Ask about apprenticeshi…" at bounding box center [522, 382] width 743 height 43
click at [882, 478] on select "... External training course enquiry Apprenticeship enquiry Level 3 Tackling Su…" at bounding box center [531, 479] width 728 height 43
select select "Apprenticeship enquiry"
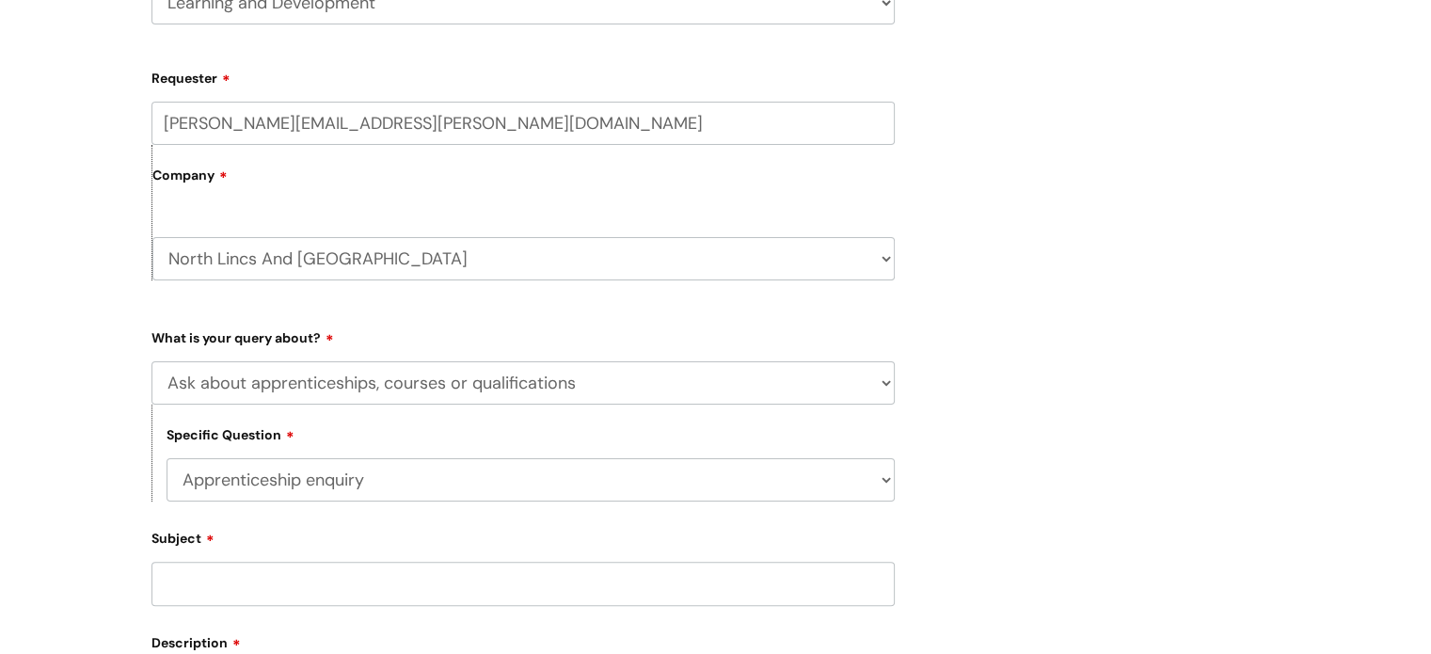
click at [167, 459] on select "... External training course enquiry Apprenticeship enquiry Level 3 Tackling Su…" at bounding box center [531, 479] width 728 height 43
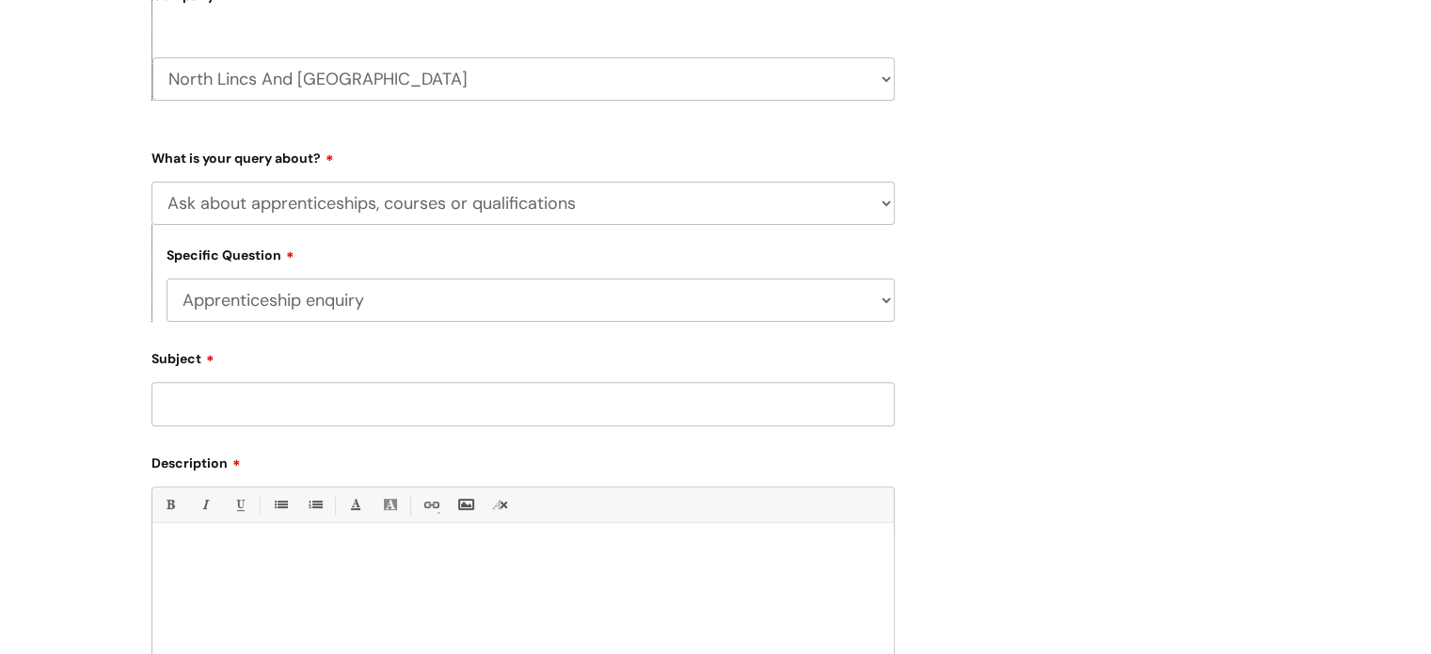
scroll to position [565, 0]
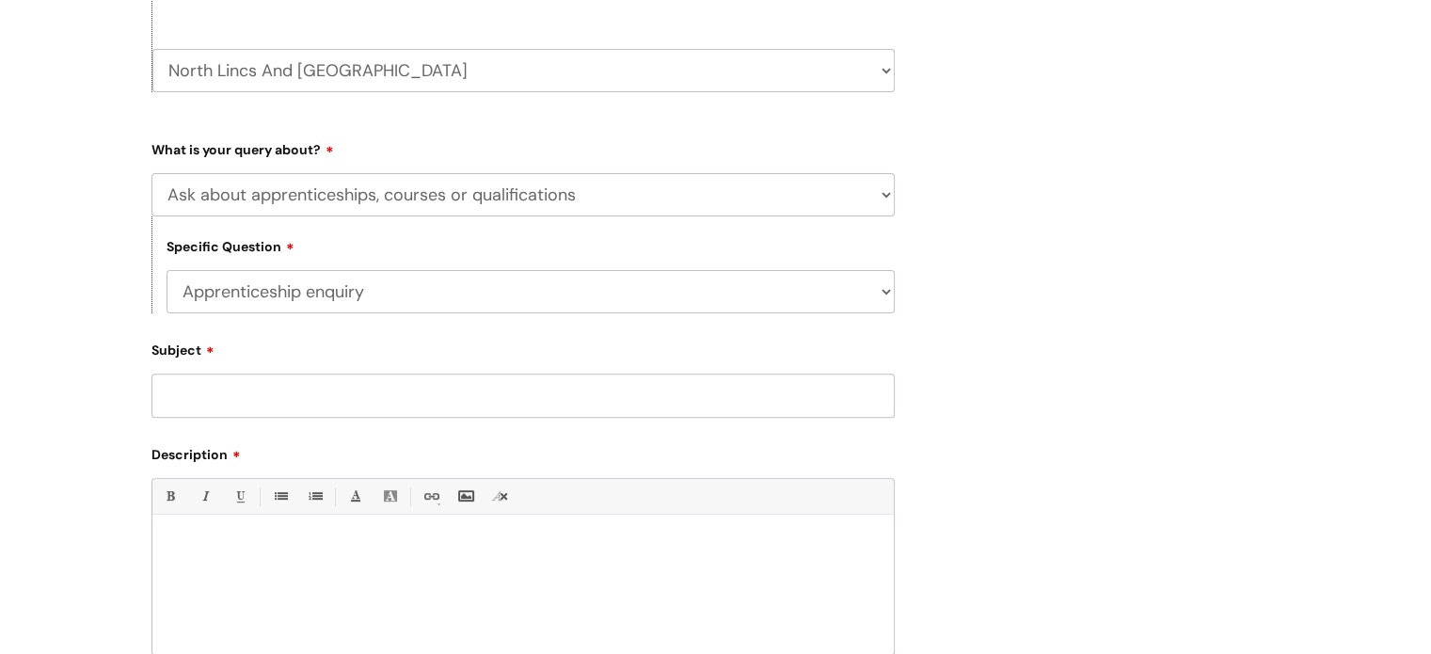
click at [337, 408] on input "Subject" at bounding box center [522, 395] width 743 height 43
type input "Mentorship level 3"
click at [173, 522] on div "Bold (Ctrl-B) Italic (Ctrl-I) Underline(Ctrl-U) • Unordered List (Ctrl-Shift-7)…" at bounding box center [522, 566] width 743 height 177
click at [173, 533] on div at bounding box center [522, 589] width 741 height 130
click at [297, 554] on p "I have an Employment specialist who has being mentoring a new" at bounding box center [523, 546] width 713 height 17
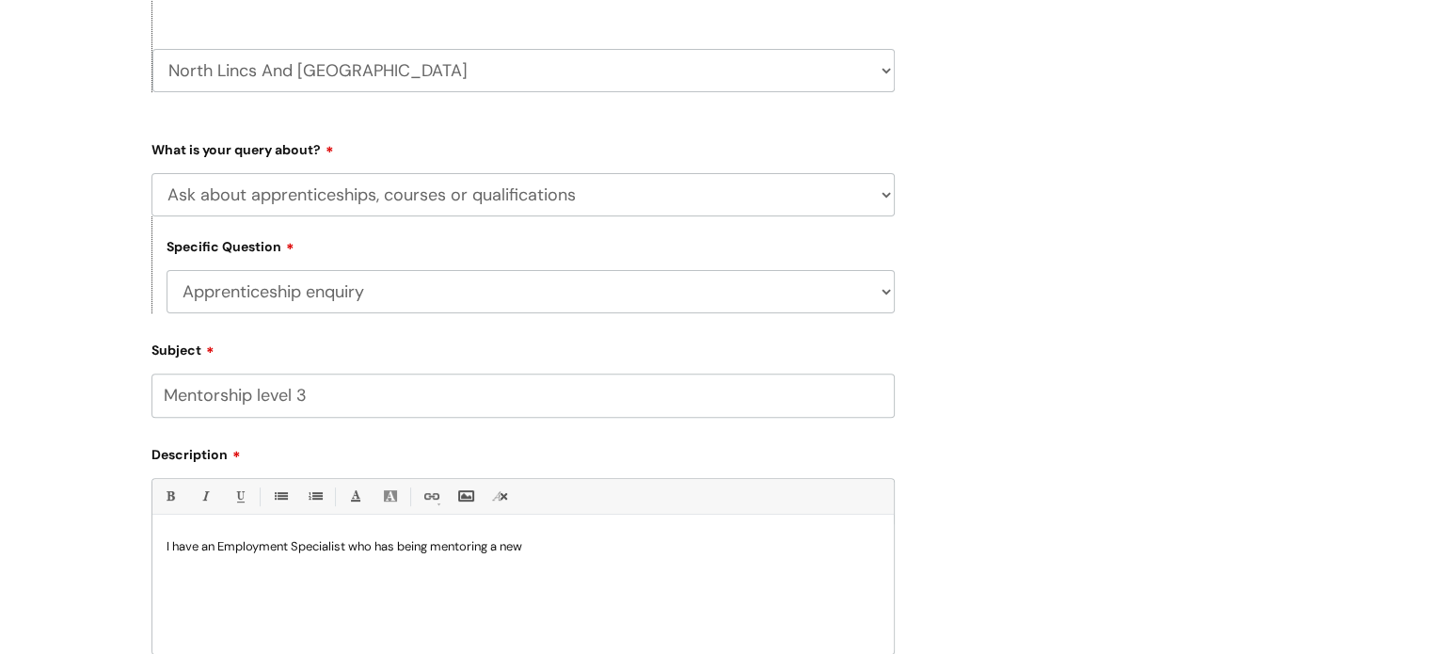
click at [354, 551] on p "I have an Employment Specialist who has being mentoring a new" at bounding box center [523, 546] width 713 height 17
click at [366, 550] on p "I have an Employment Specialist (es) who has being mentoring a new" at bounding box center [523, 546] width 713 height 17
click at [572, 550] on p "I have an Employment Specialist (ES) who has being mentoring a new" at bounding box center [523, 546] width 713 height 17
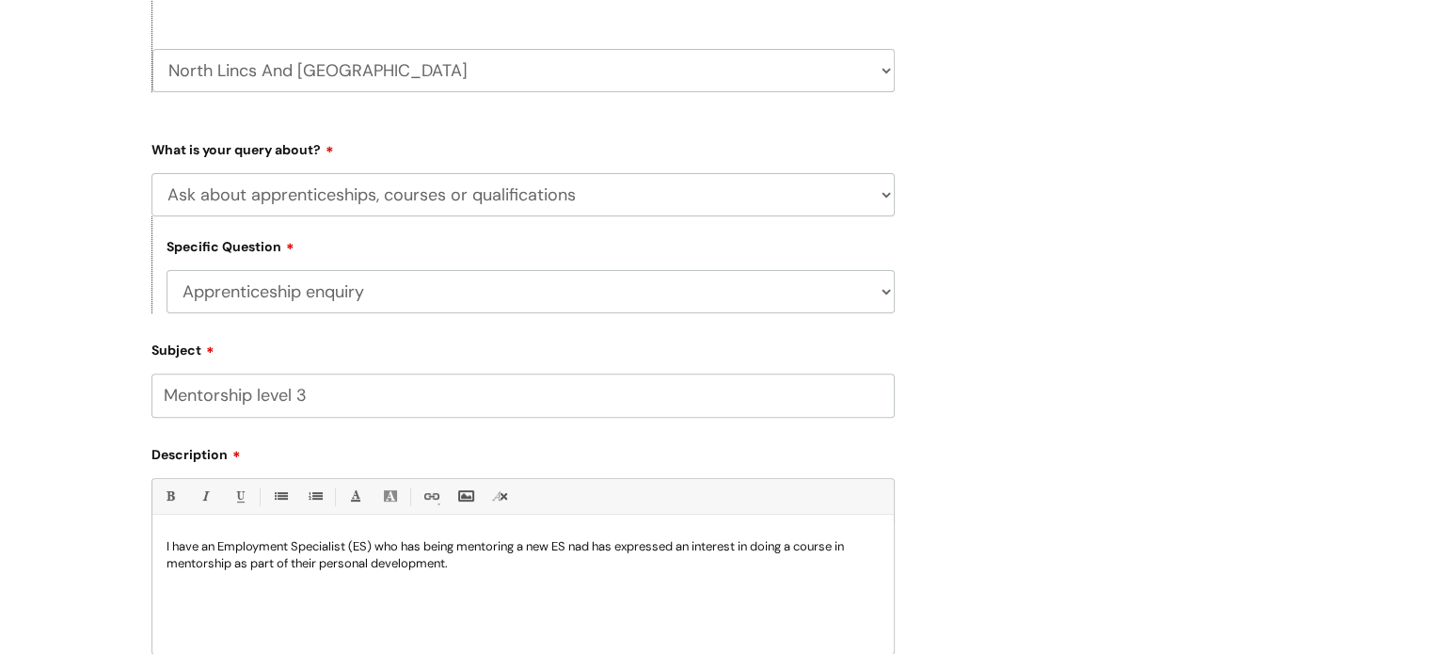
click at [484, 570] on p "I have an Employment Specialist (ES) who has being mentoring a new ES nad has e…" at bounding box center [523, 555] width 713 height 34
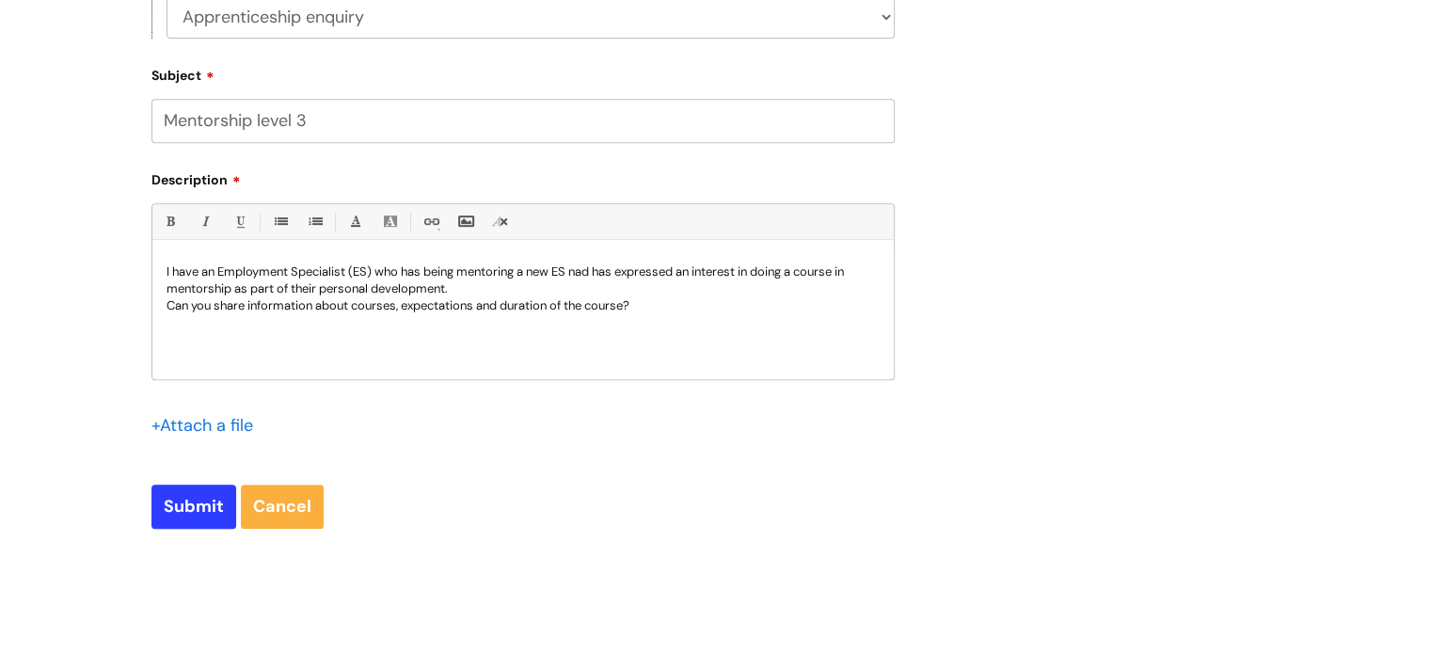
scroll to position [847, 0]
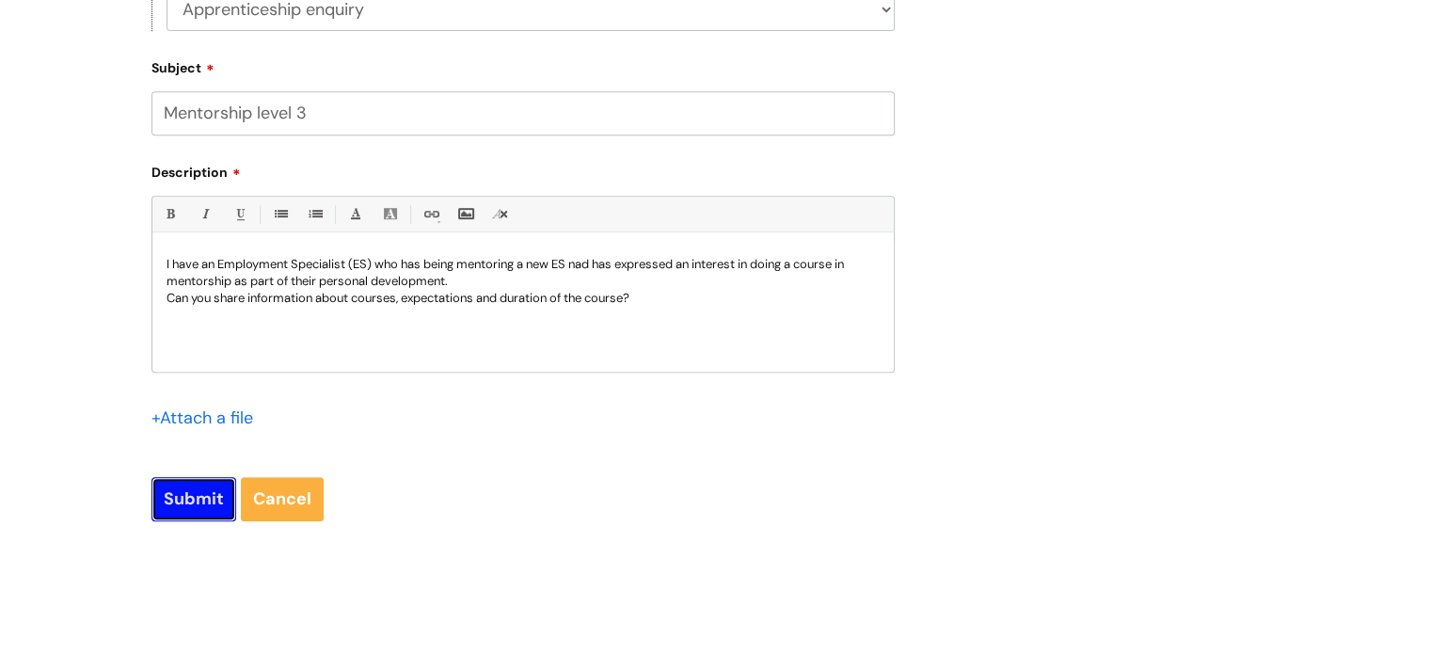
click at [189, 498] on input "Submit" at bounding box center [193, 498] width 85 height 43
type input "Please Wait..."
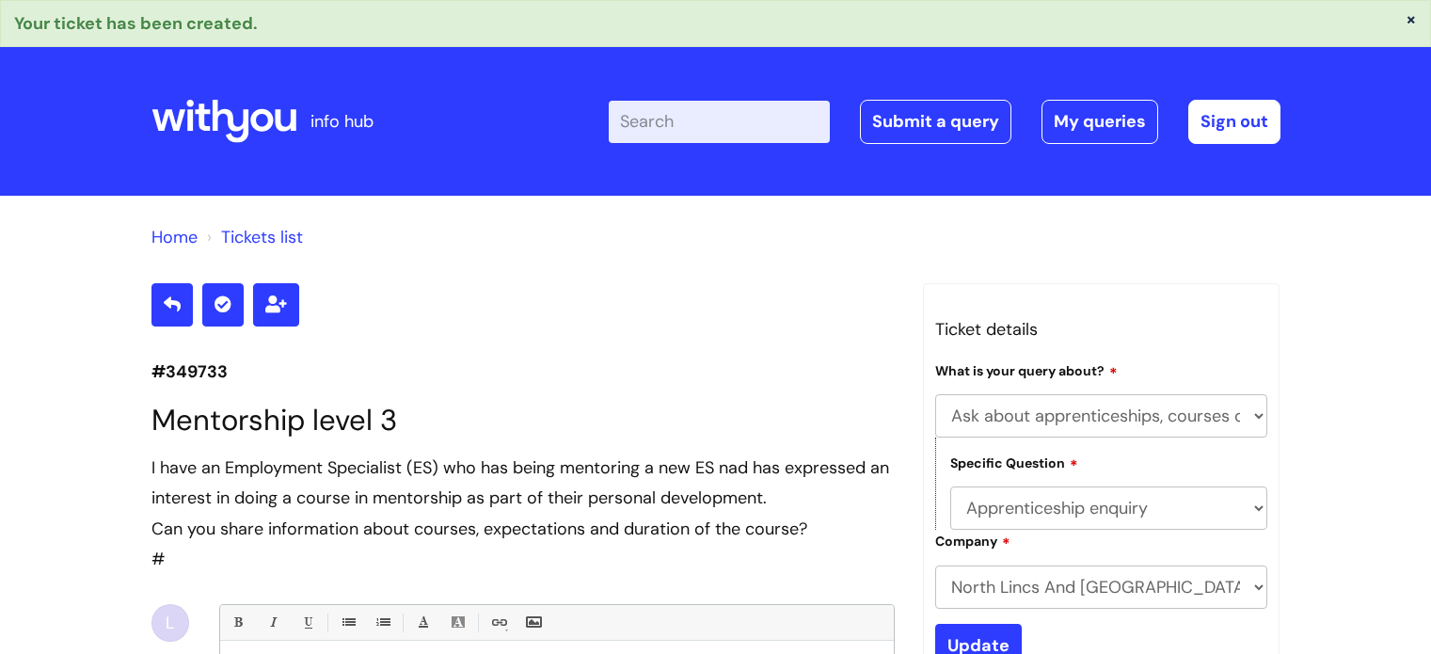
select select "Ask about apprenticeships, courses or qualifications"
select select "Apprenticeship enquiry"
